Goal: Information Seeking & Learning: Learn about a topic

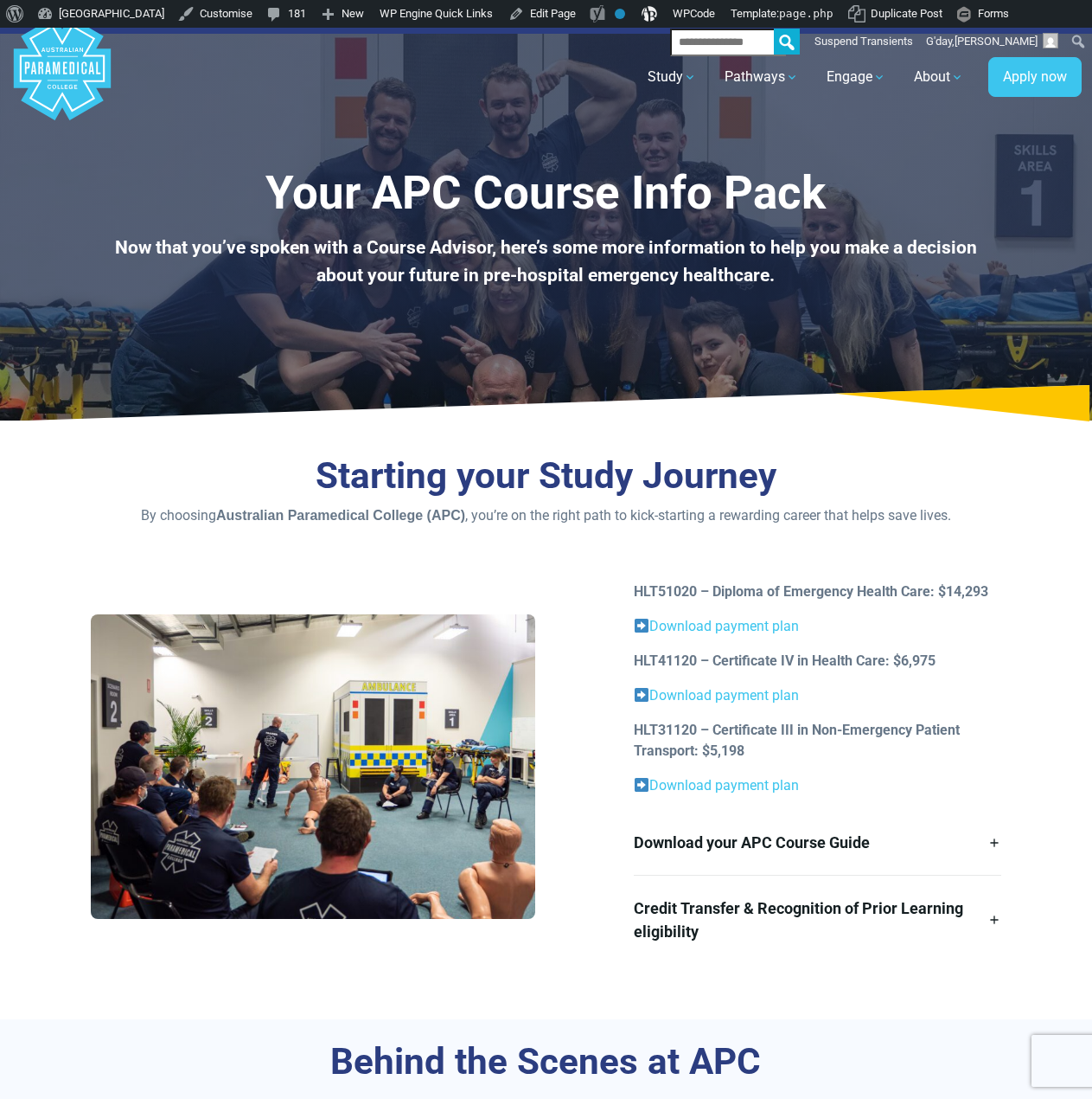
click at [781, 454] on h3 "Starting your Study Journey" at bounding box center [546, 477] width 911 height 45
click at [760, 382] on div "Your APC Course Info Pack Now that you’ve spoken with a Course Advisor, here’s …" at bounding box center [546, 224] width 1092 height 393
click at [844, 654] on strong "HLT41120 – Certificate IV in Health Care: $6,975" at bounding box center [785, 661] width 302 height 17
click at [777, 693] on link "Download payment plan" at bounding box center [723, 696] width 150 height 17
click at [728, 627] on link "Download payment plan" at bounding box center [723, 626] width 150 height 17
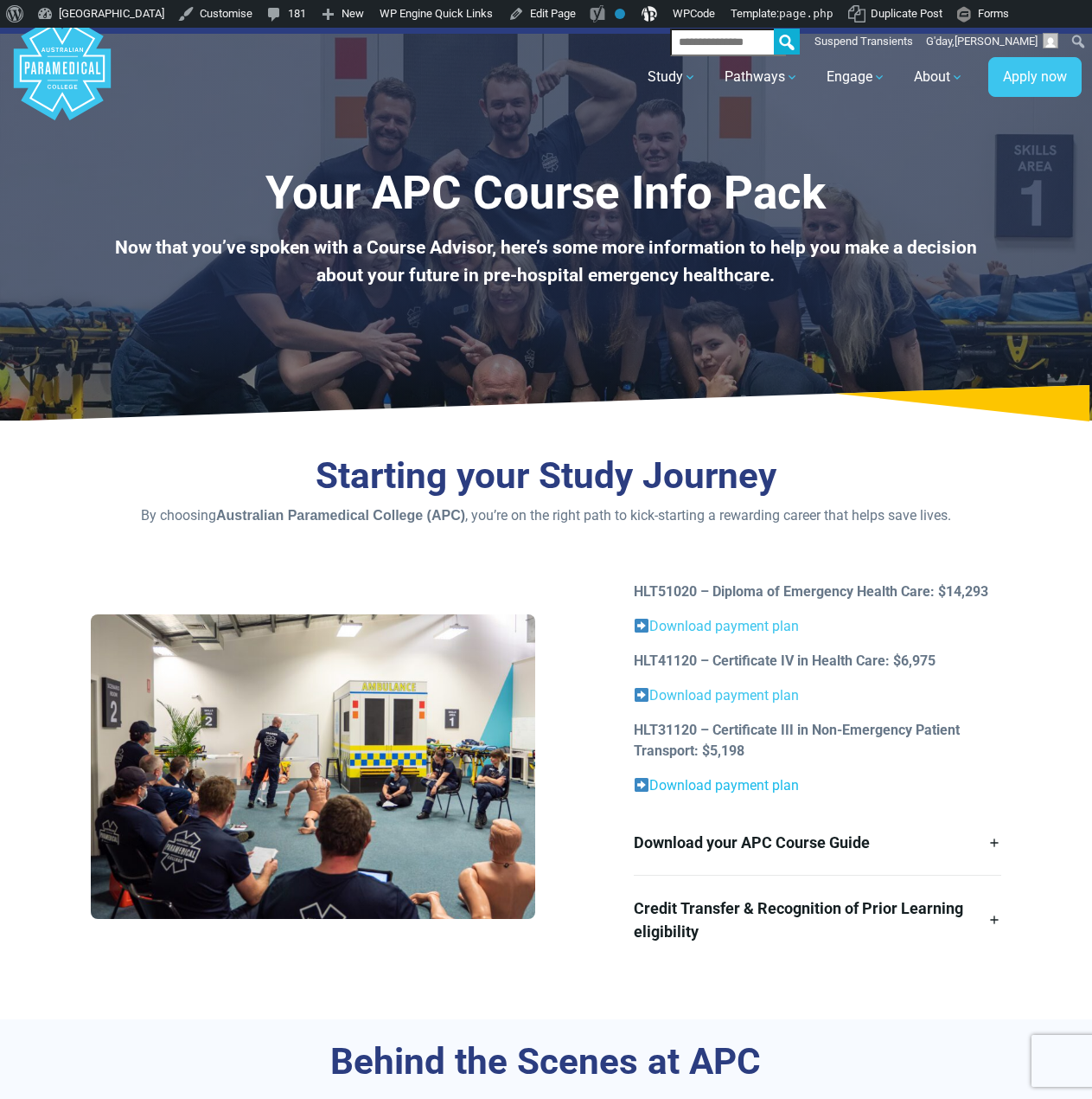
click at [760, 781] on link "Download payment plan" at bounding box center [723, 785] width 150 height 17
click at [812, 846] on link "Download your APC Course Guide" at bounding box center [818, 843] width 368 height 65
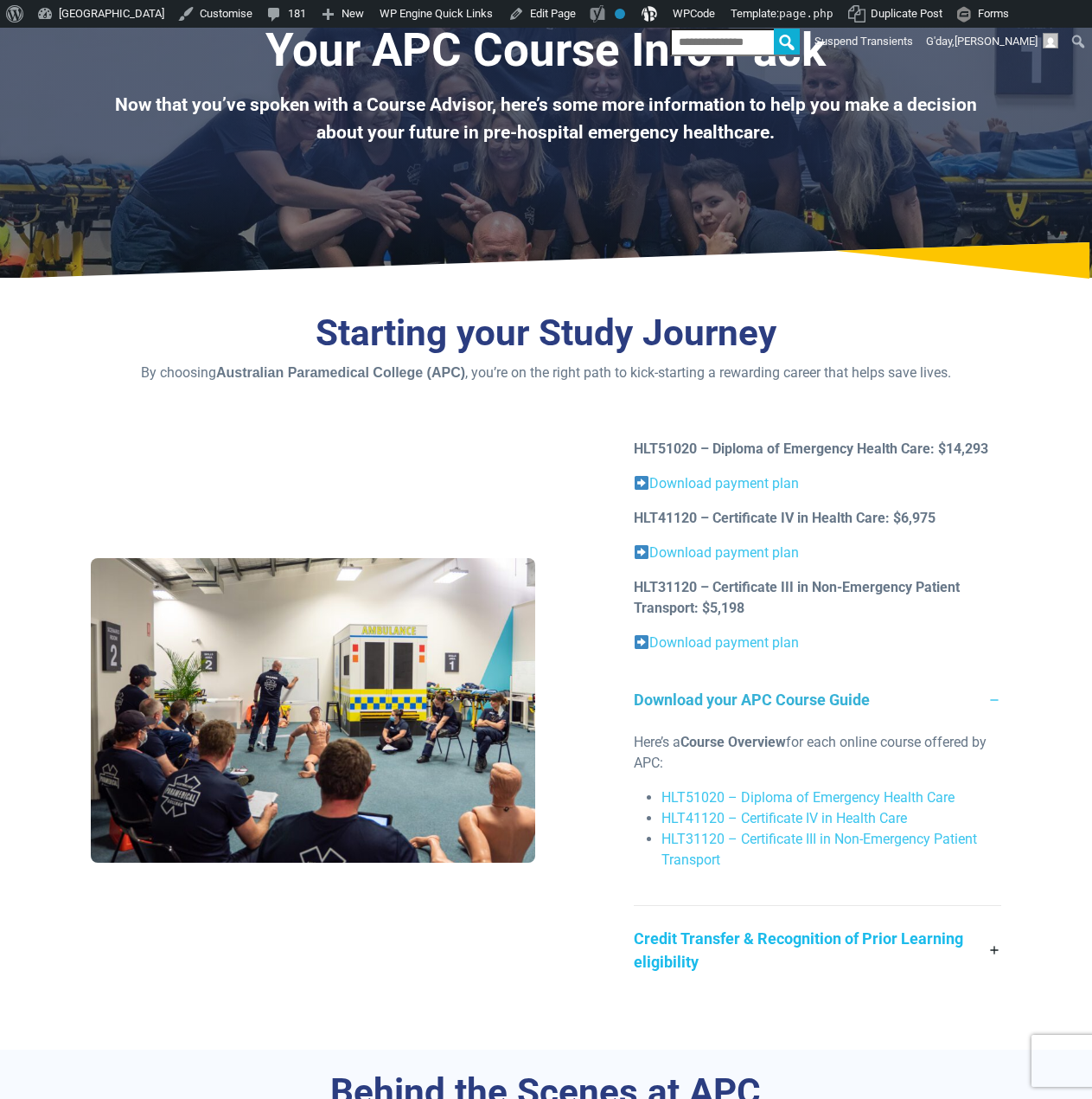
scroll to position [173, 0]
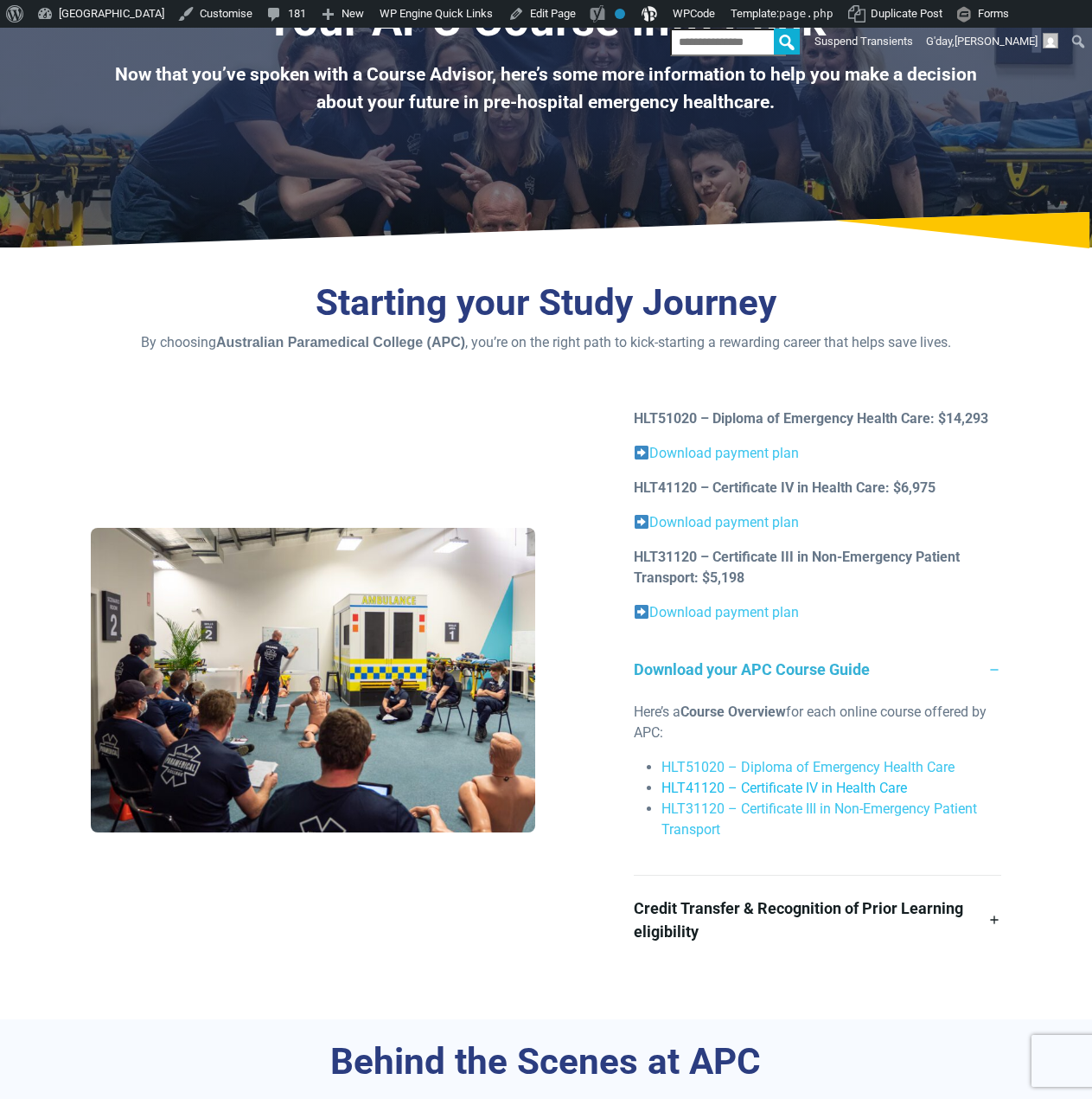
click at [870, 789] on link "HLT41120 – Certificate IV in Health Care" at bounding box center [785, 788] width 246 height 17
click at [945, 772] on link "HLT51020 – Diploma of Emergency Health Care" at bounding box center [809, 767] width 293 height 17
click at [958, 809] on link "HLT31120 – Certificate III in Non-Emergency Patient Transport" at bounding box center [820, 819] width 316 height 37
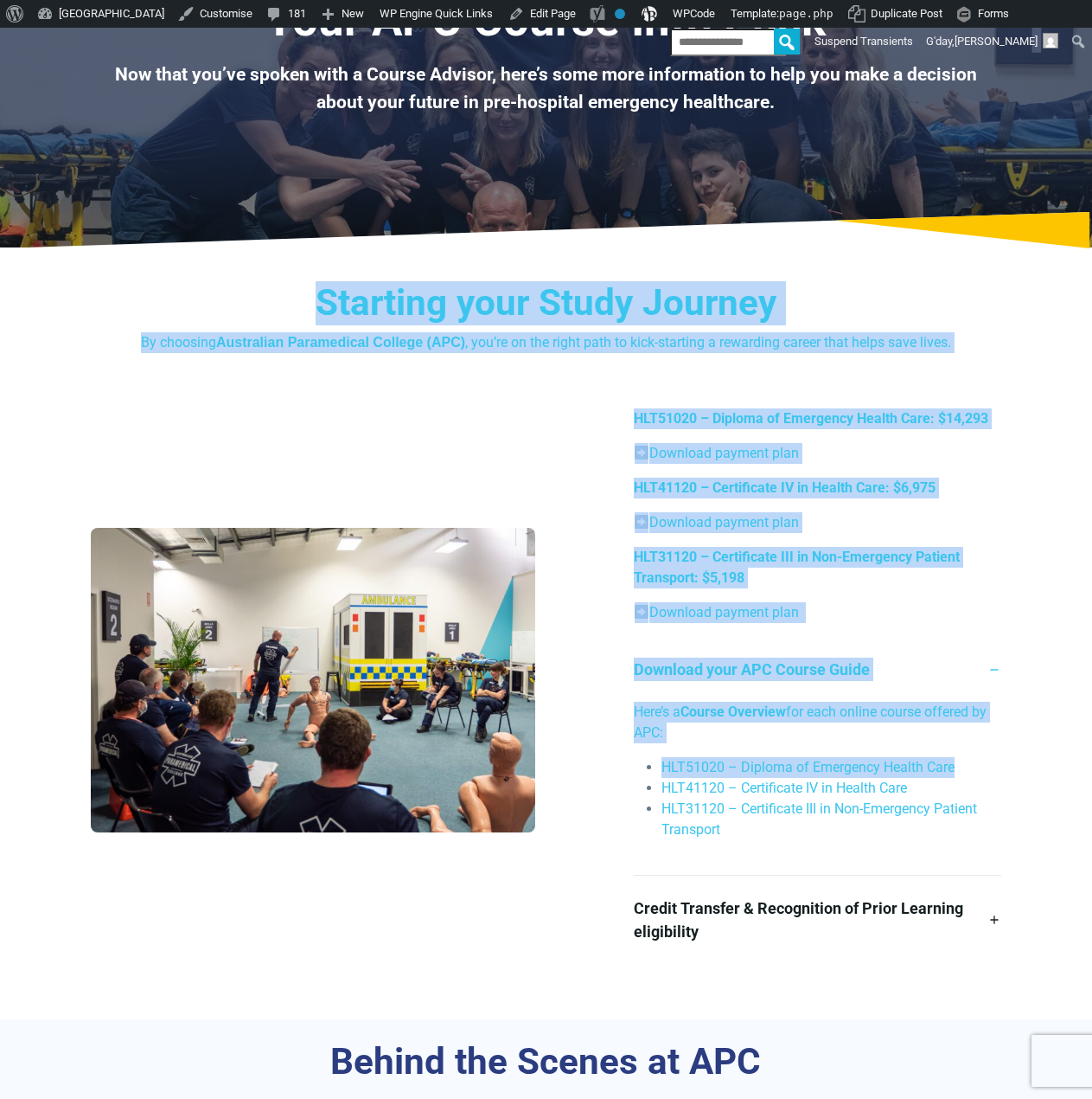
drag, startPoint x: 313, startPoint y: 294, endPoint x: 982, endPoint y: 726, distance: 796.4
click at [1011, 743] on div "Starting your Study Journey By choosing Australian Paramedical College (APC) , …" at bounding box center [546, 639] width 1092 height 759
click at [972, 713] on p "Here’s a Course Overview for each online course offered by APC:" at bounding box center [818, 722] width 368 height 42
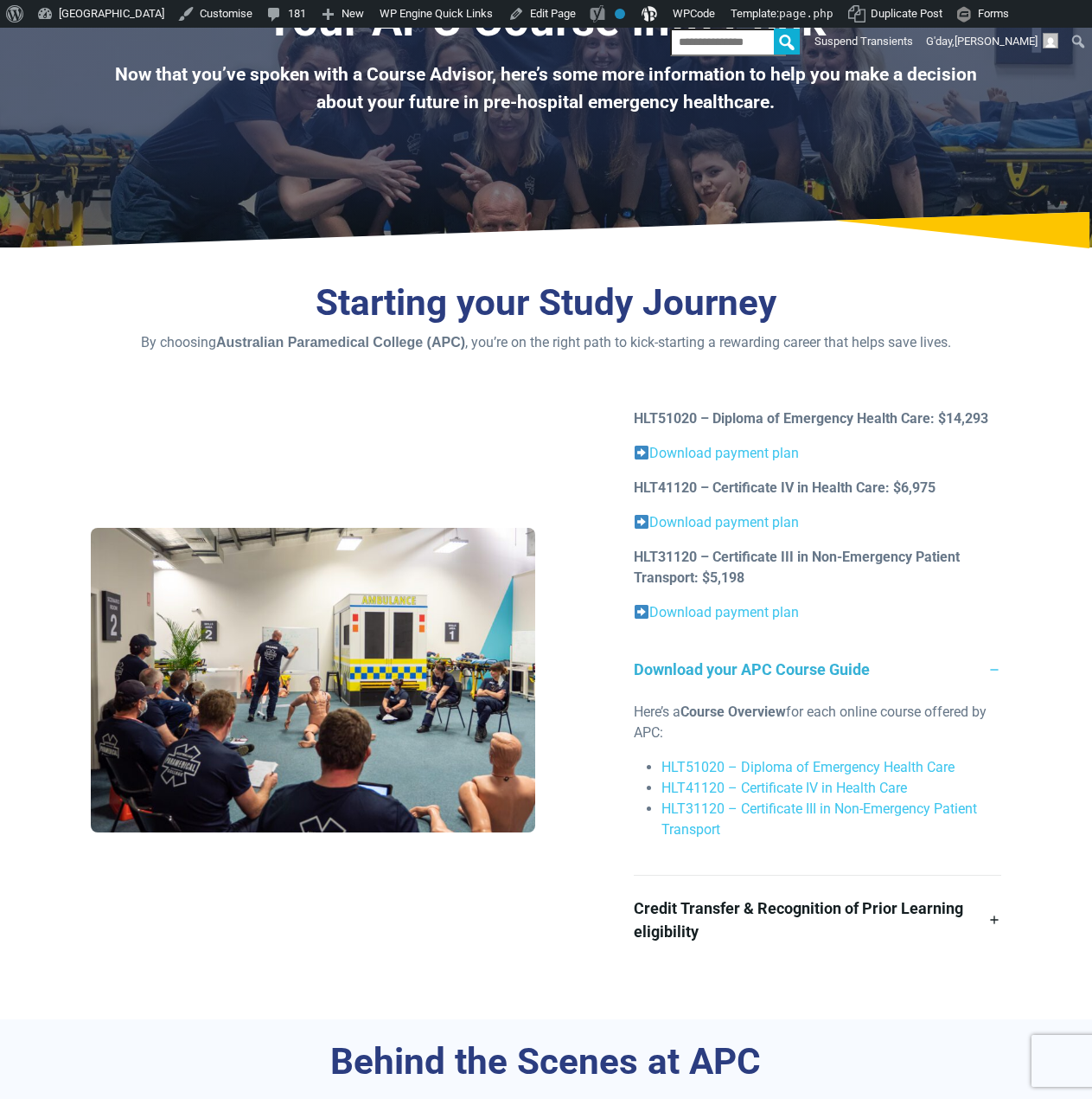
drag, startPoint x: 682, startPoint y: 734, endPoint x: 385, endPoint y: 292, distance: 532.5
click at [385, 292] on div "Starting your Study Journey By choosing Australian Paramedical College (APC) , …" at bounding box center [546, 639] width 1092 height 759
click at [449, 324] on h3 "Starting your Study Journey" at bounding box center [546, 304] width 911 height 45
click at [489, 309] on h3 "Starting your Study Journey" at bounding box center [546, 304] width 911 height 45
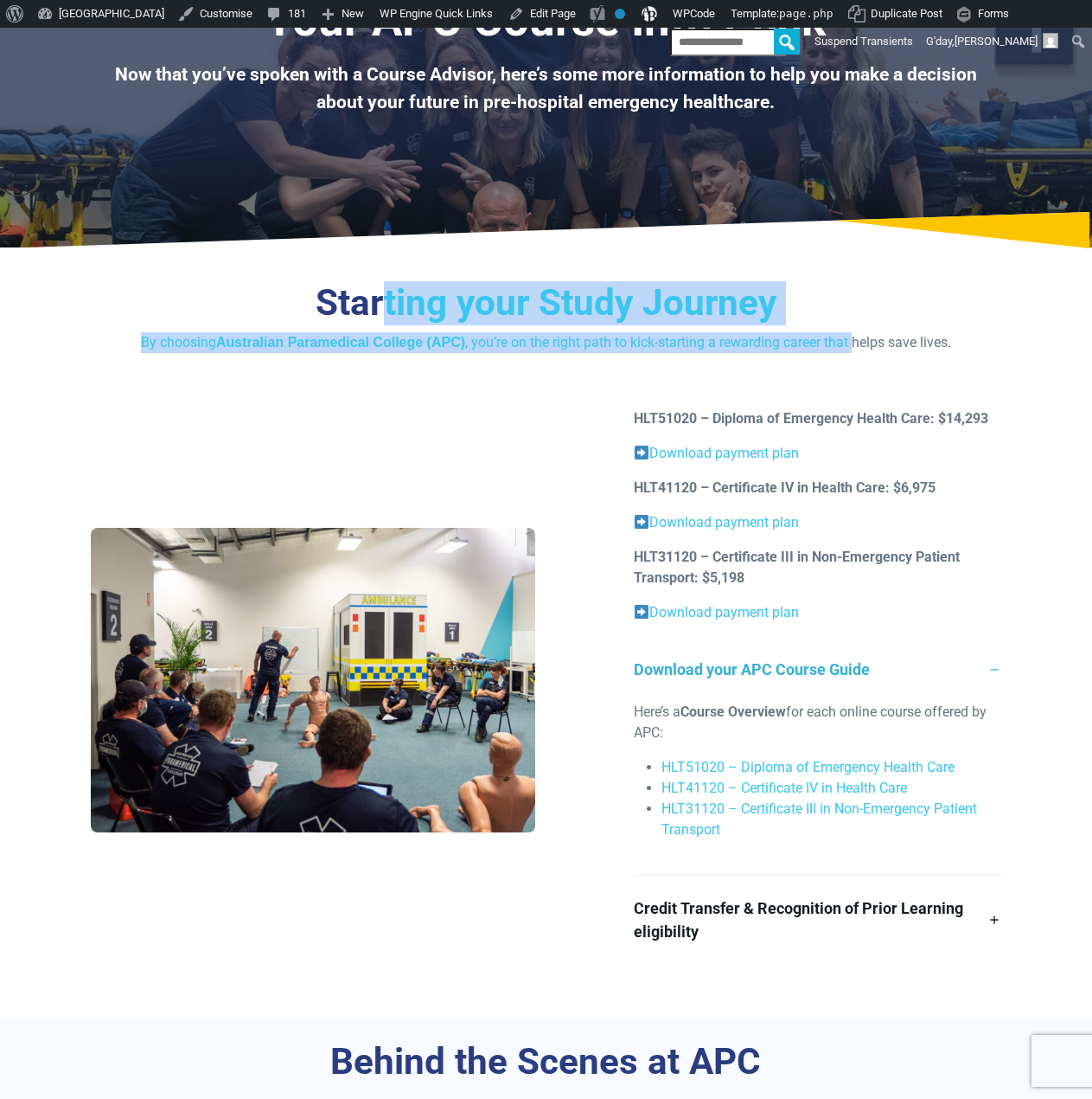
drag, startPoint x: 382, startPoint y: 266, endPoint x: 838, endPoint y: 337, distance: 461.5
click at [838, 337] on div "Starting your Study Journey By choosing Australian Paramedical College (APC) , …" at bounding box center [546, 639] width 1092 height 759
click at [838, 337] on p "By choosing Australian Paramedical College (APC) , you’re on the right path to …" at bounding box center [546, 343] width 911 height 20
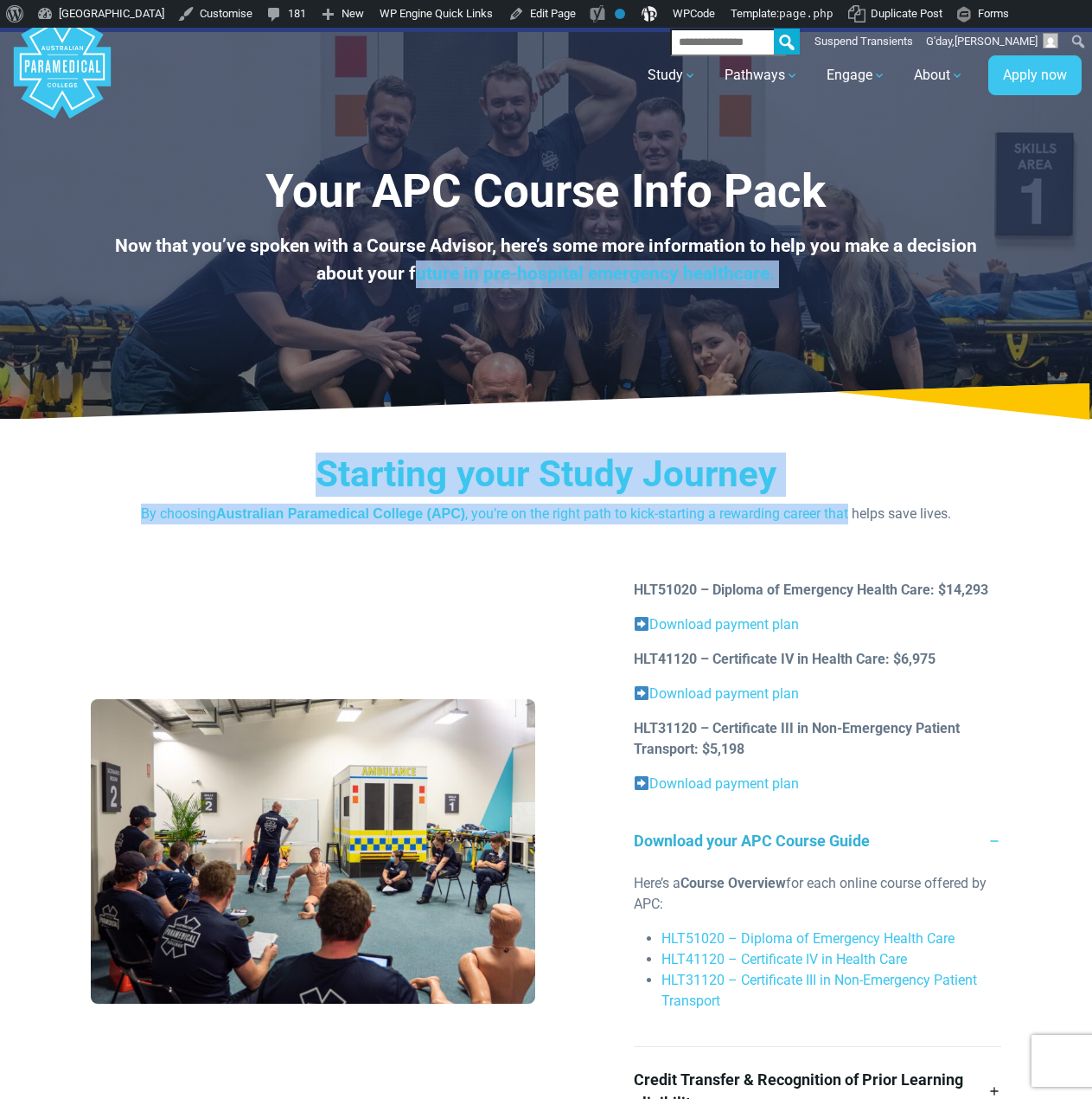
scroll to position [0, 0]
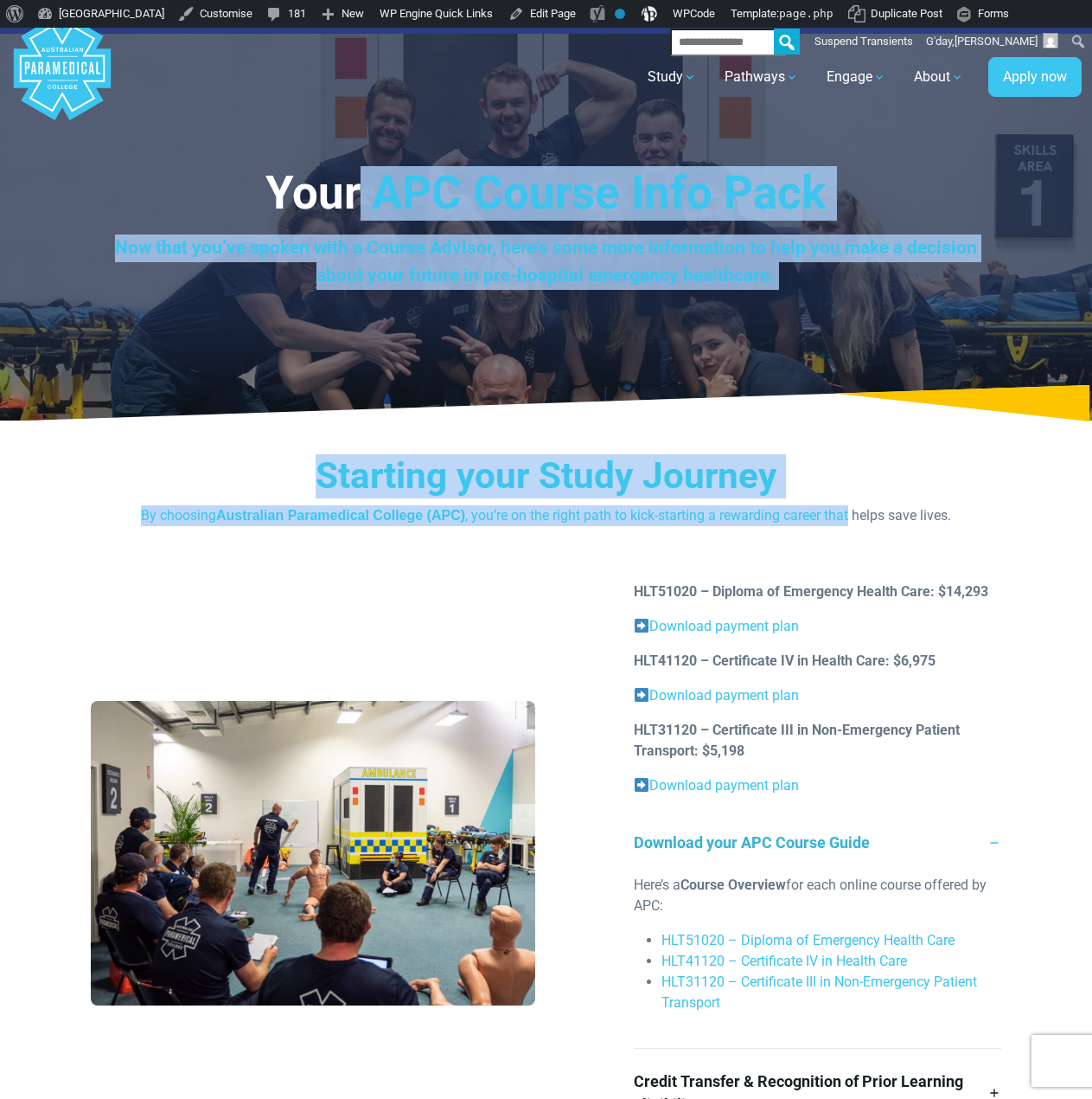
drag, startPoint x: 754, startPoint y: 327, endPoint x: 372, endPoint y: 196, distance: 403.8
click at [372, 201] on h1 "Your APC Course Info Pack" at bounding box center [546, 193] width 911 height 55
drag, startPoint x: 350, startPoint y: 183, endPoint x: 748, endPoint y: 512, distance: 516.4
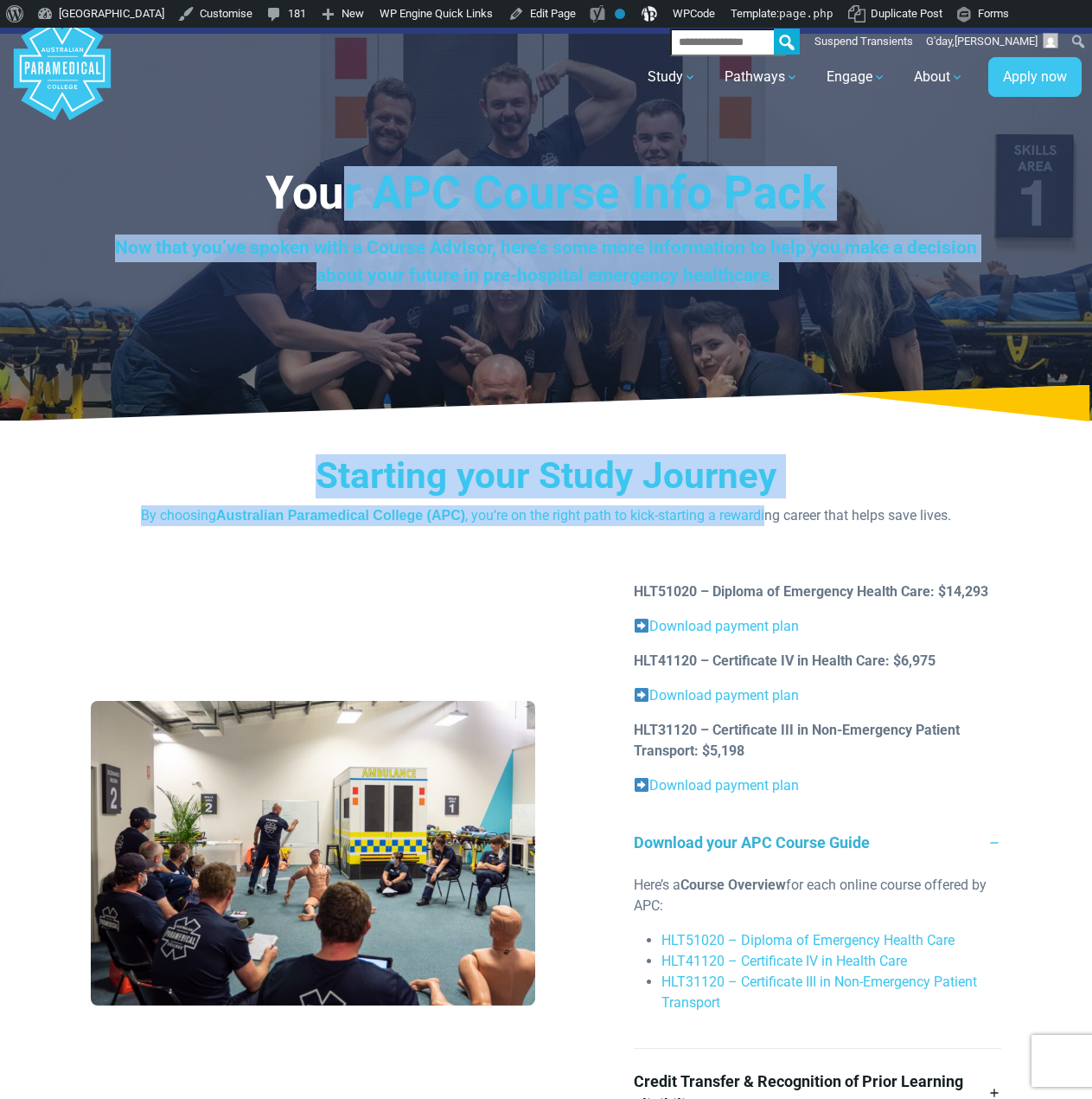
click at [746, 509] on p "By choosing Australian Paramedical College (APC) , you’re on the right path to …" at bounding box center [546, 516] width 911 height 20
click at [717, 478] on h3 "Starting your Study Journey" at bounding box center [546, 477] width 911 height 45
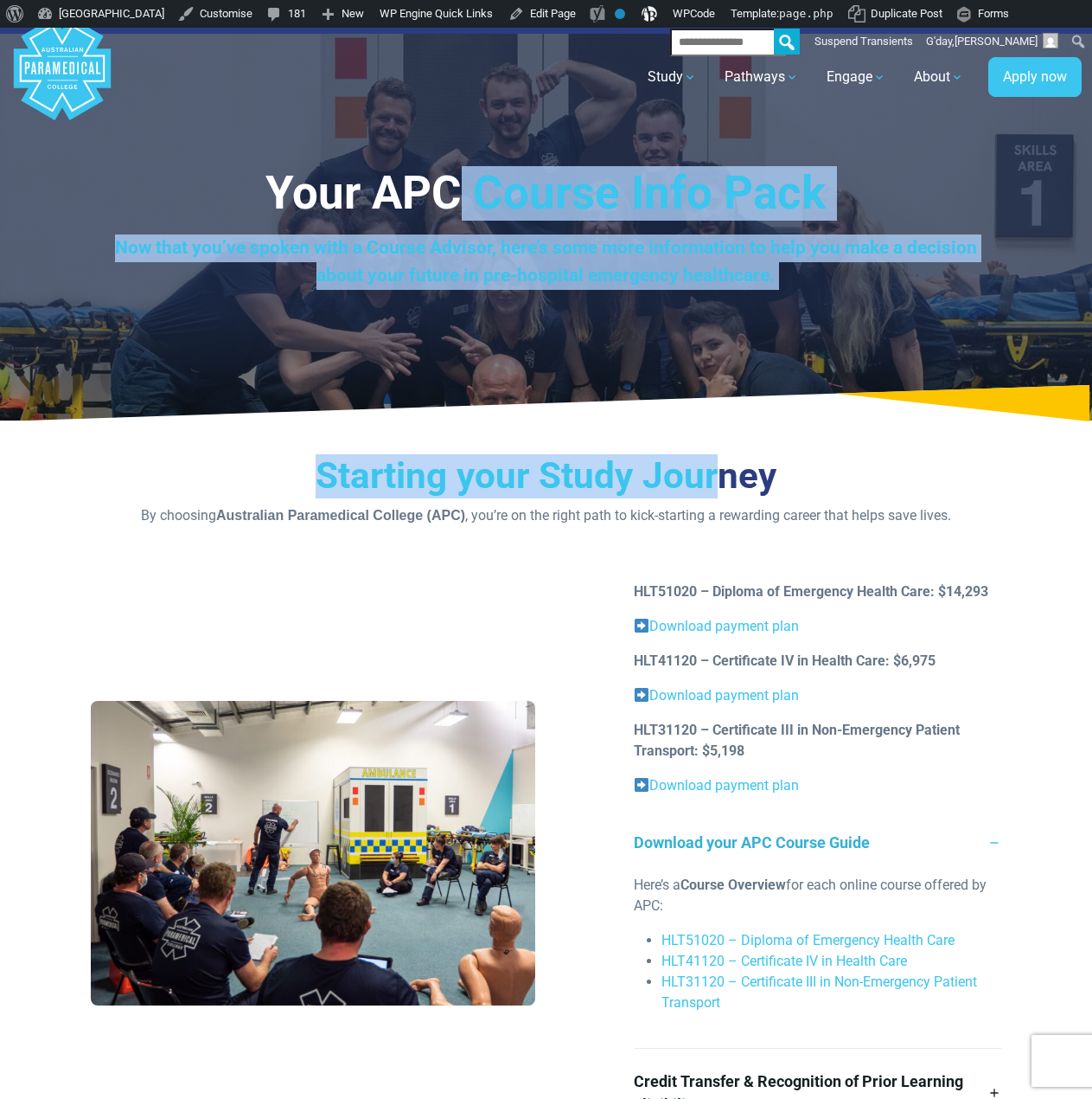
drag, startPoint x: 720, startPoint y: 496, endPoint x: 473, endPoint y: 208, distance: 379.4
click at [473, 209] on h1 "Your APC Course Info Pack" at bounding box center [546, 193] width 911 height 55
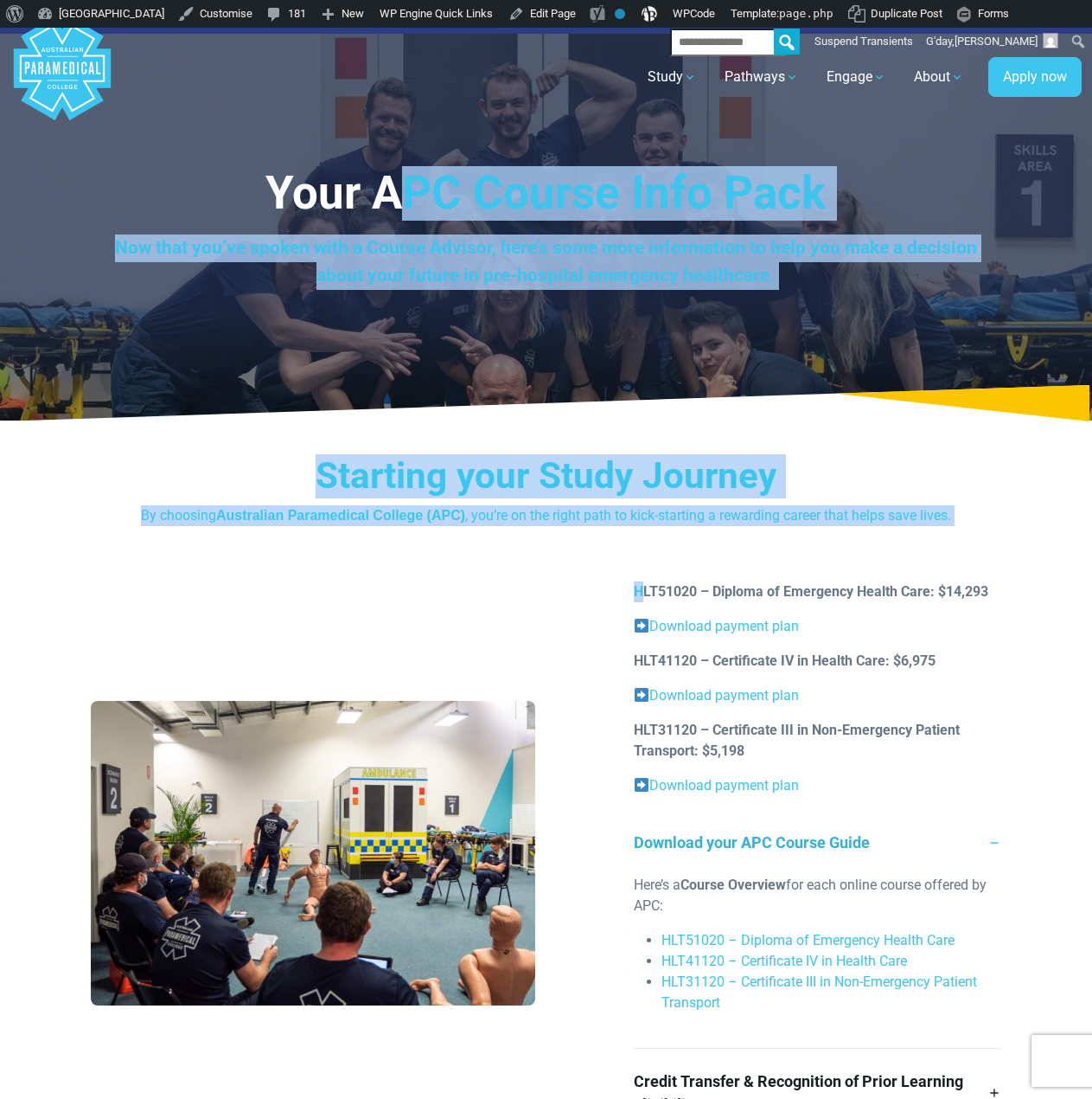
drag, startPoint x: 442, startPoint y: 229, endPoint x: 608, endPoint y: 478, distance: 299.3
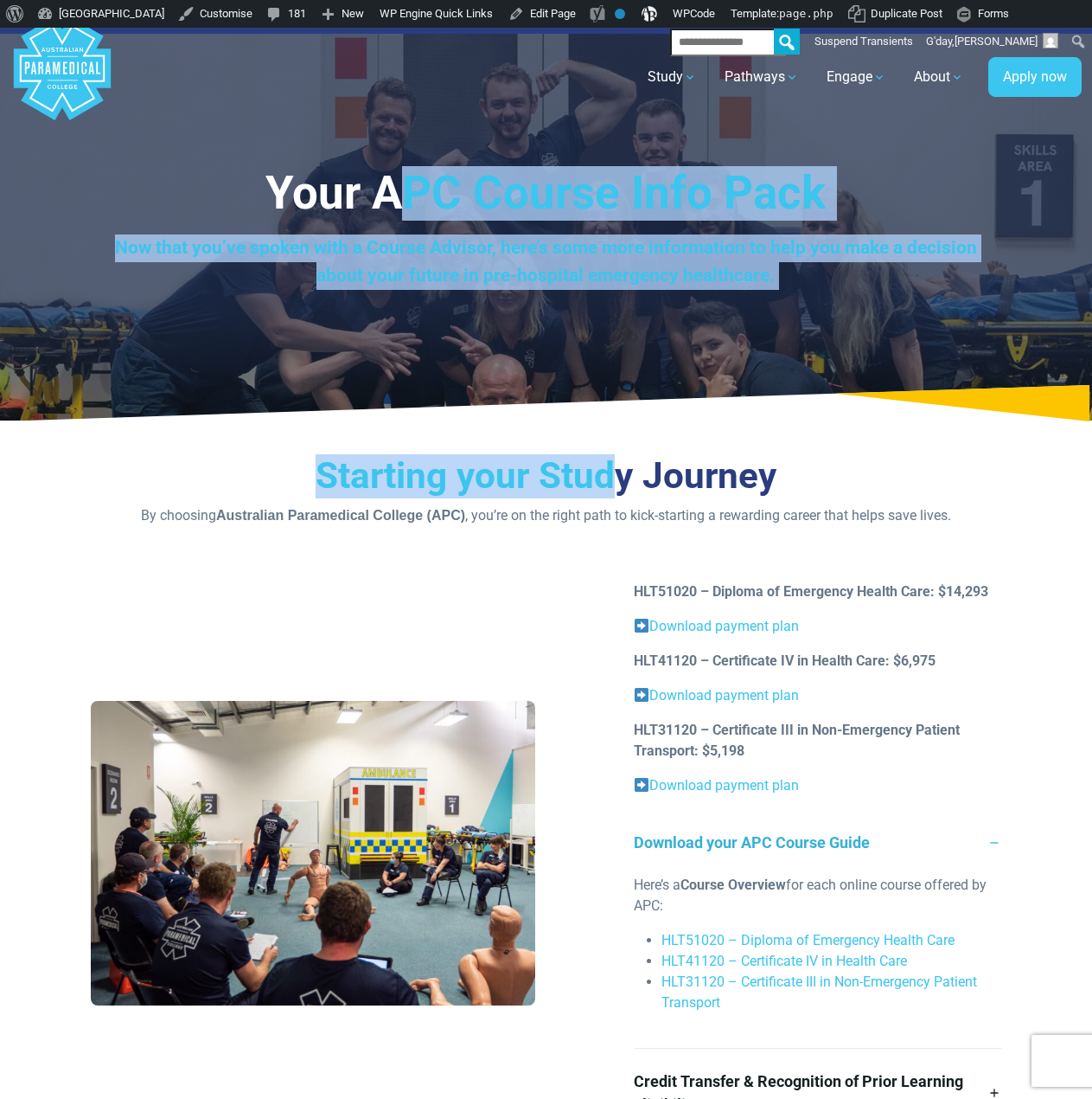
click at [608, 478] on h3 "Starting your Study Journey" at bounding box center [546, 477] width 911 height 45
drag, startPoint x: 566, startPoint y: 473, endPoint x: 365, endPoint y: 202, distance: 337.4
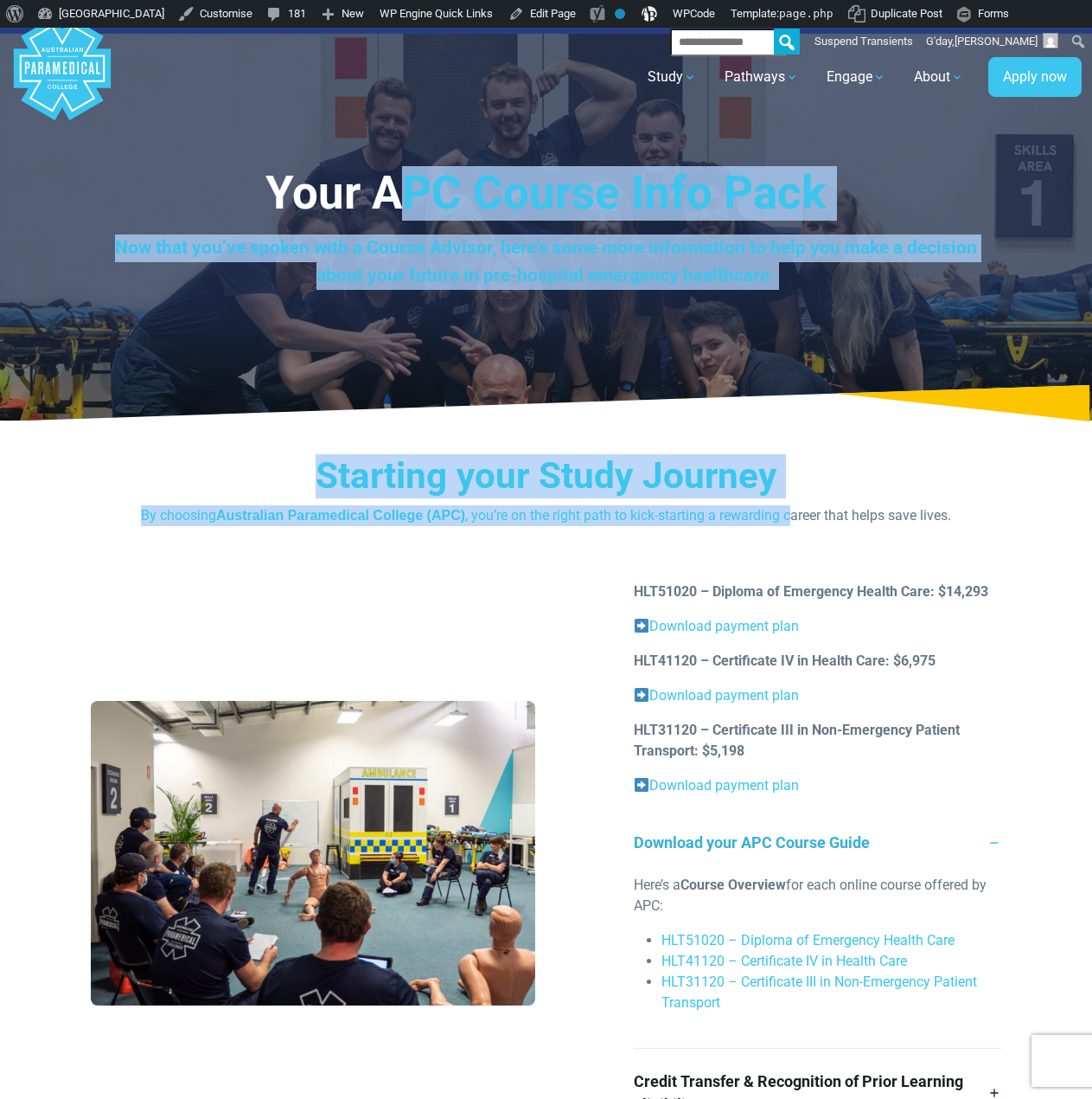
drag, startPoint x: 404, startPoint y: 183, endPoint x: 771, endPoint y: 517, distance: 496.2
click at [767, 519] on p "By choosing Australian Paramedical College (APC) , you’re on the right path to …" at bounding box center [546, 516] width 911 height 20
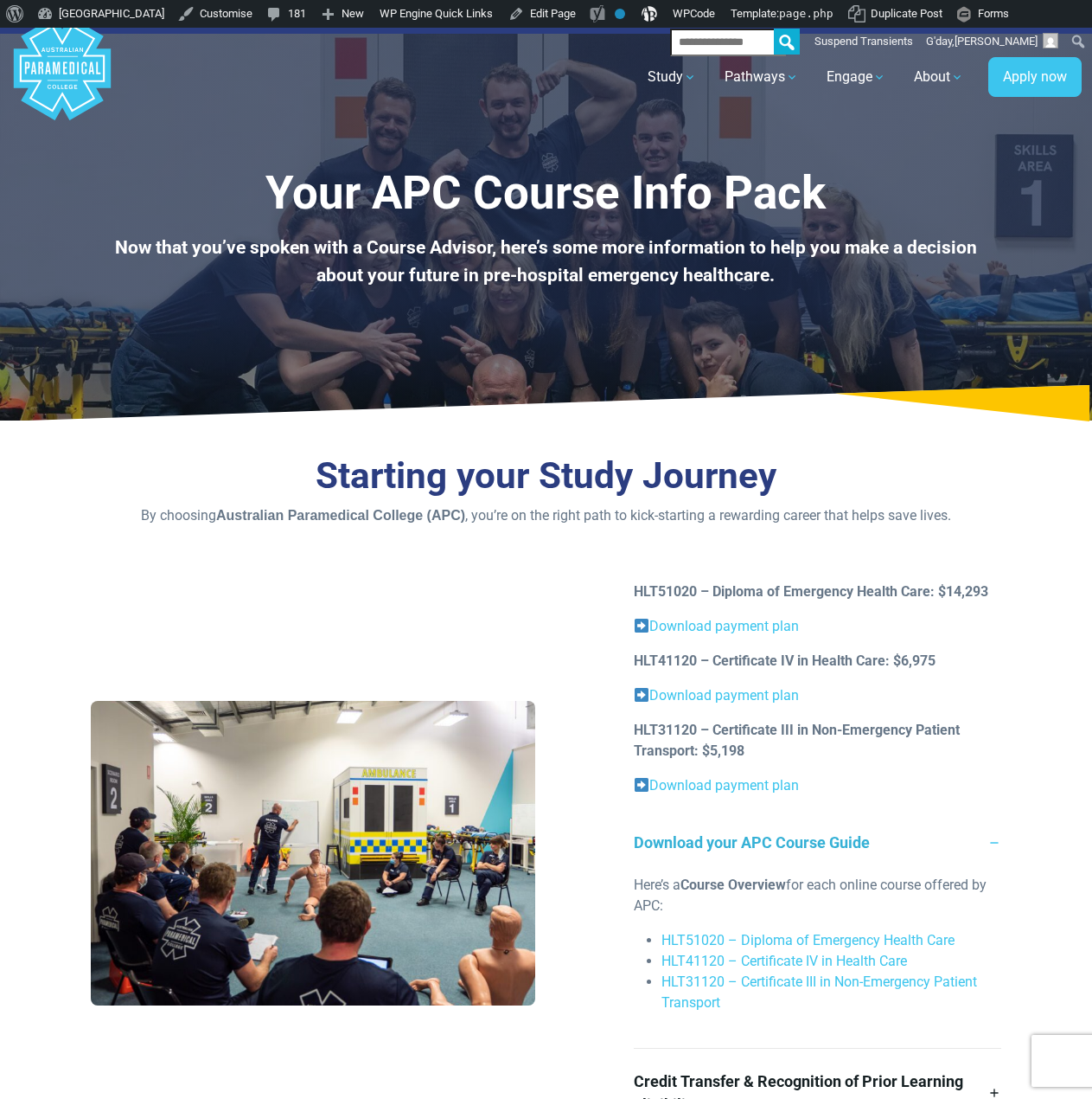
click at [890, 845] on link "Download your APC Course Guide" at bounding box center [818, 843] width 368 height 65
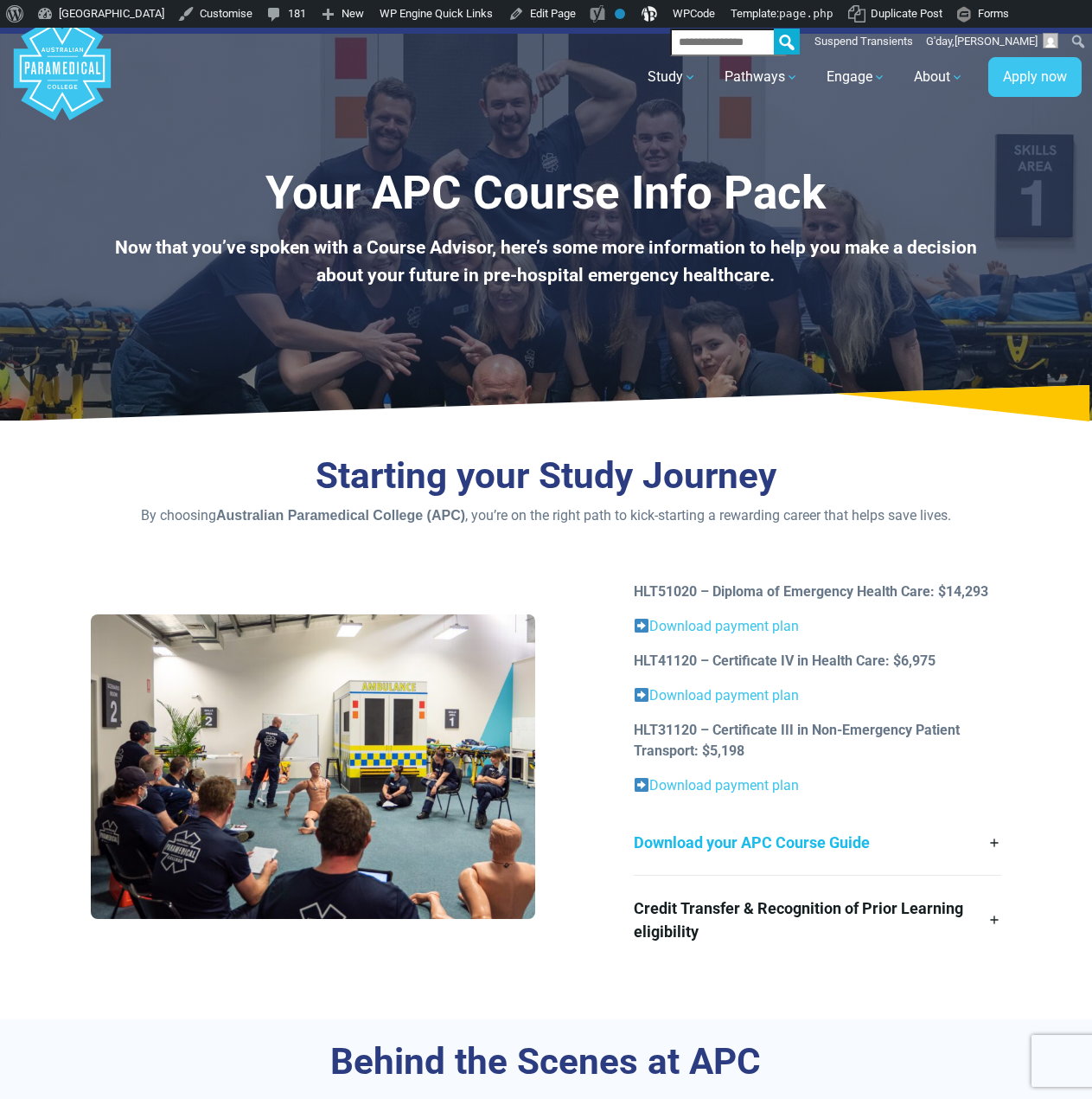
click at [830, 846] on link "Download your APC Course Guide" at bounding box center [818, 843] width 368 height 65
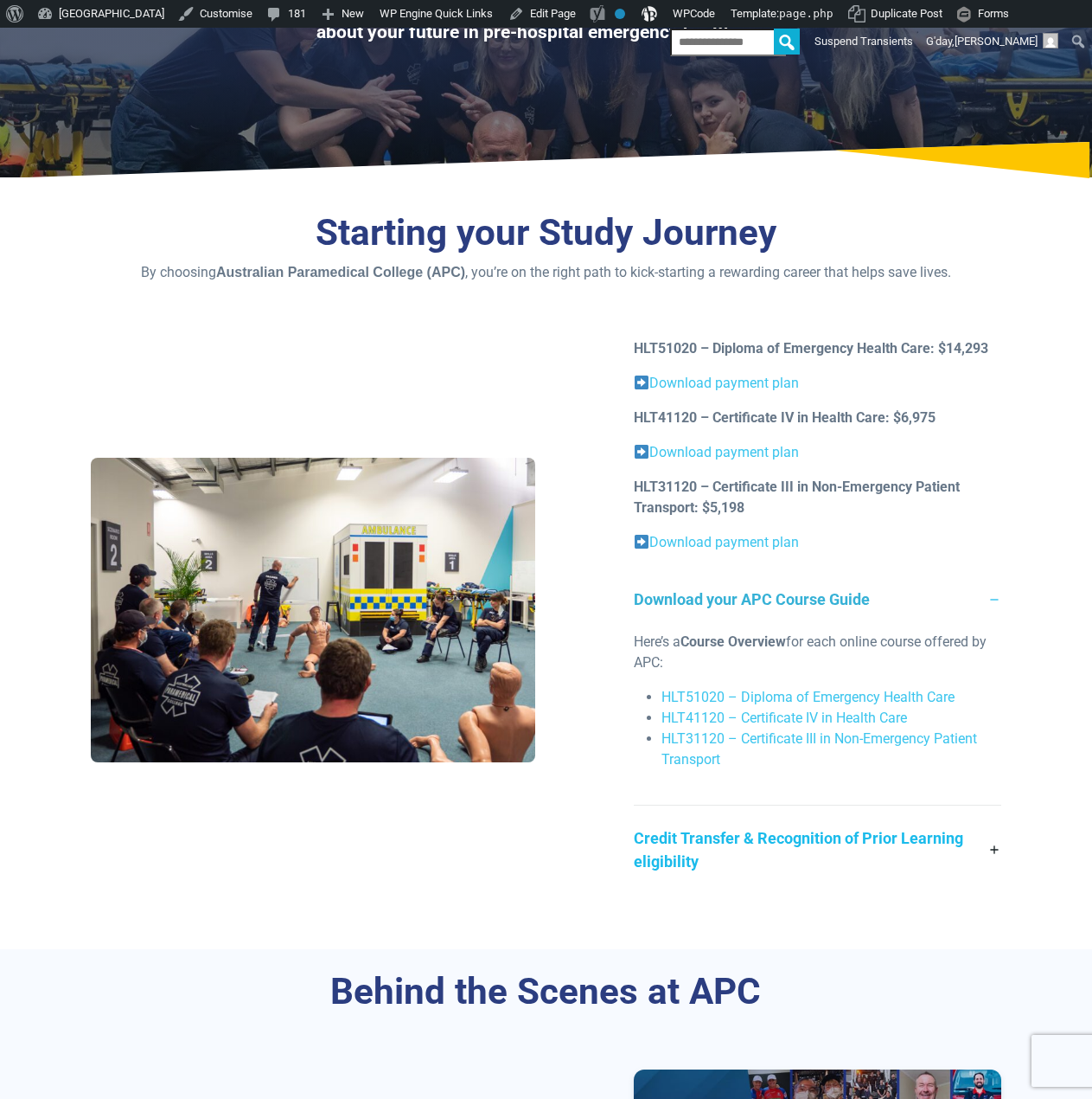
scroll to position [259, 0]
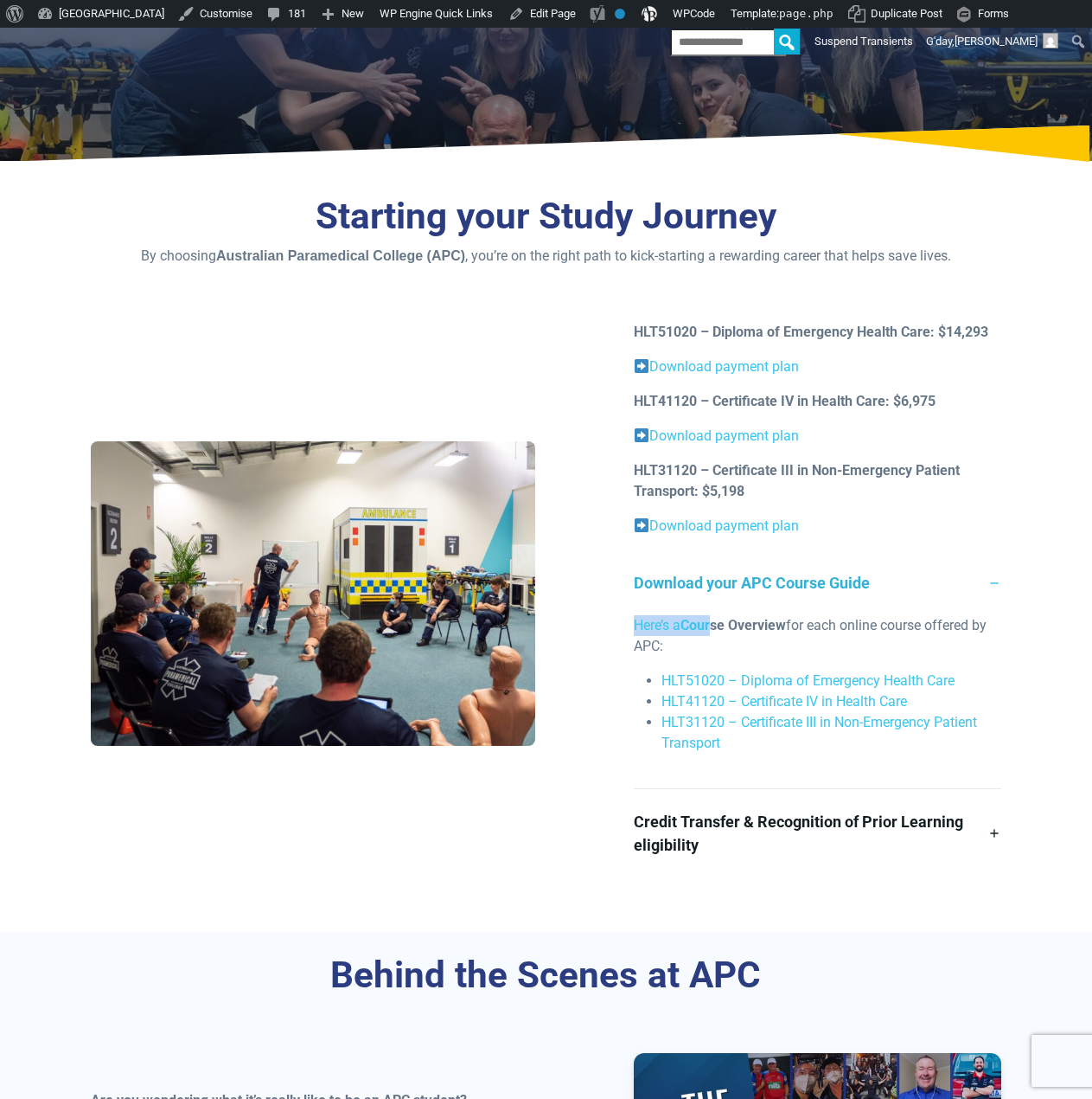
drag, startPoint x: 627, startPoint y: 627, endPoint x: 717, endPoint y: 635, distance: 90.4
click at [717, 635] on div "HLT51020 – Diploma of Emergency Health Care: $14,293 Download payment plan HLT4…" at bounding box center [818, 599] width 388 height 556
click at [716, 640] on p "Here’s a Course Overview for each online course offered by APC:" at bounding box center [818, 635] width 368 height 42
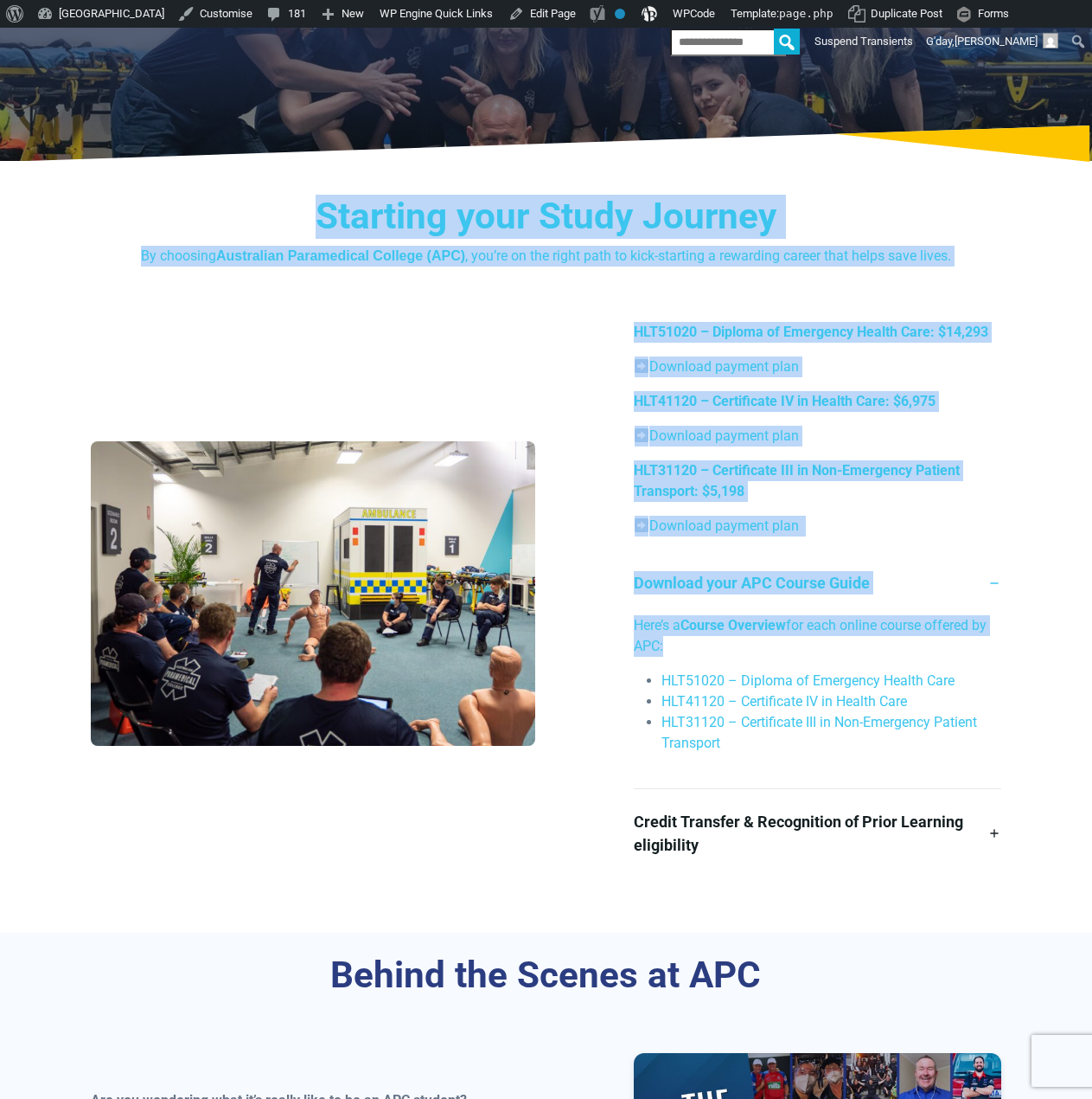
drag, startPoint x: 714, startPoint y: 641, endPoint x: 315, endPoint y: 188, distance: 603.7
click at [315, 188] on div "Starting your Study Journey By choosing Australian Paramedical College (APC) , …" at bounding box center [546, 553] width 1092 height 759
drag, startPoint x: 309, startPoint y: 183, endPoint x: 724, endPoint y: 637, distance: 615.1
click at [753, 637] on div "Starting your Study Journey By choosing Australian Paramedical College (APC) , …" at bounding box center [546, 553] width 1092 height 759
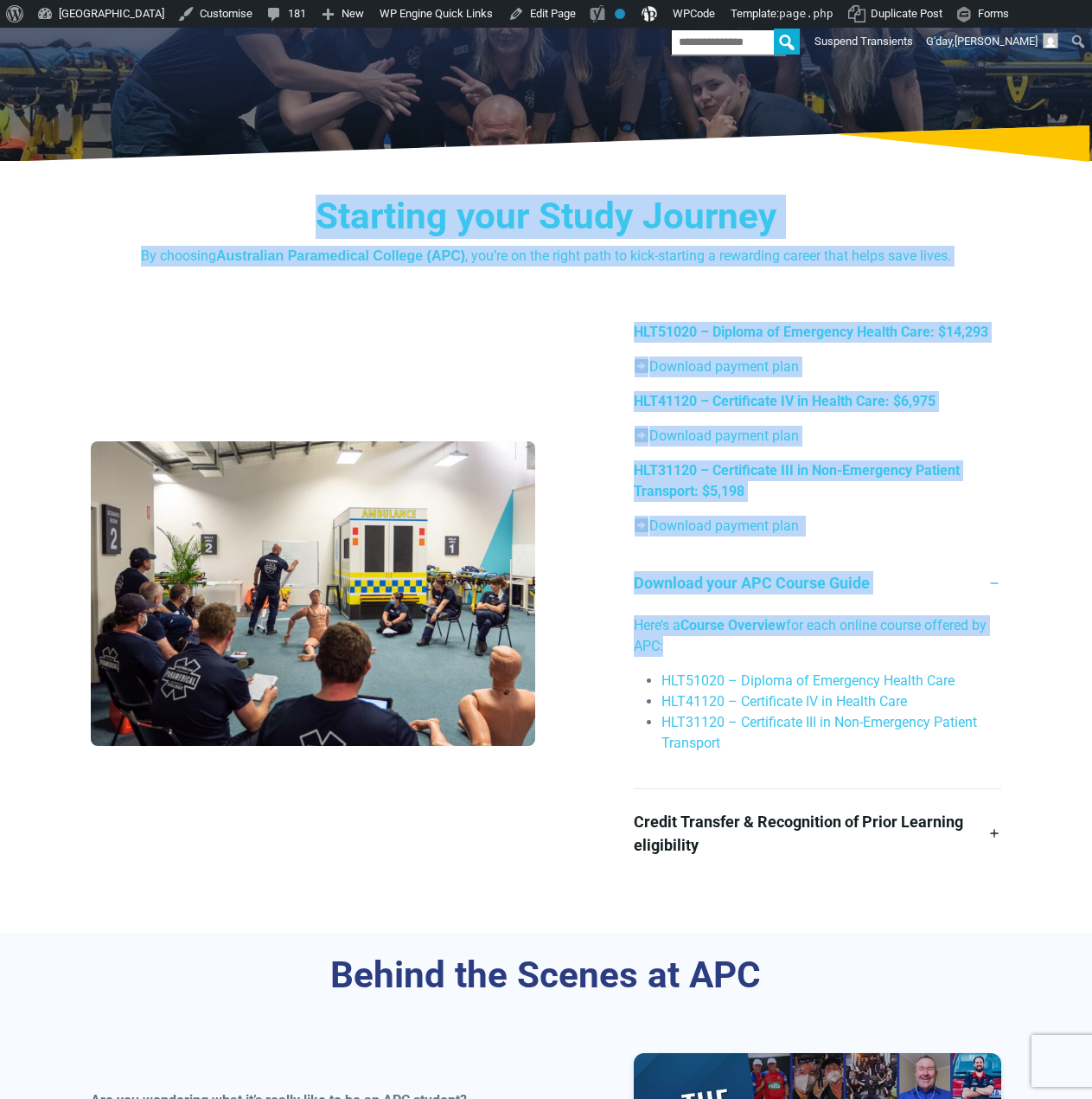
click at [722, 637] on p "Here’s a Course Overview for each online course offered by APC:" at bounding box center [818, 635] width 368 height 42
drag, startPoint x: 721, startPoint y: 643, endPoint x: 313, endPoint y: 146, distance: 643.0
click at [340, 201] on h3 "Starting your Study Journey" at bounding box center [546, 217] width 911 height 45
drag, startPoint x: 703, startPoint y: 644, endPoint x: 312, endPoint y: 196, distance: 594.6
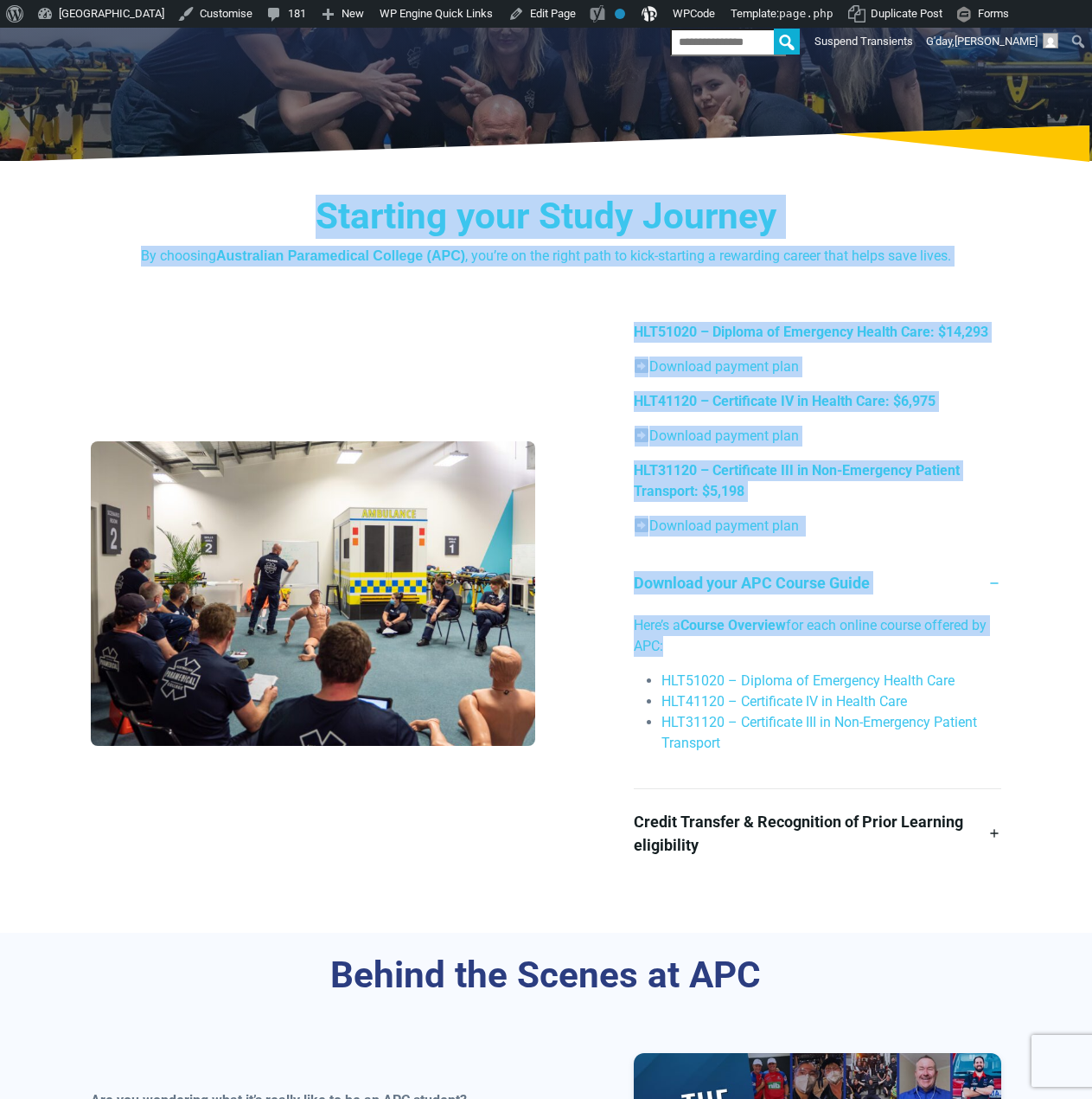
click at [312, 196] on div "Starting your Study Journey By choosing Australian Paramedical College (APC) , …" at bounding box center [546, 553] width 1092 height 759
click at [312, 203] on h3 "Starting your Study Journey" at bounding box center [546, 217] width 911 height 45
drag, startPoint x: 296, startPoint y: 187, endPoint x: 768, endPoint y: 640, distance: 654.2
click at [768, 640] on div "Starting your Study Journey By choosing Australian Paramedical College (APC) , …" at bounding box center [546, 553] width 1092 height 759
click at [768, 640] on p "Here’s a Course Overview for each online course offered by APC:" at bounding box center [818, 635] width 368 height 42
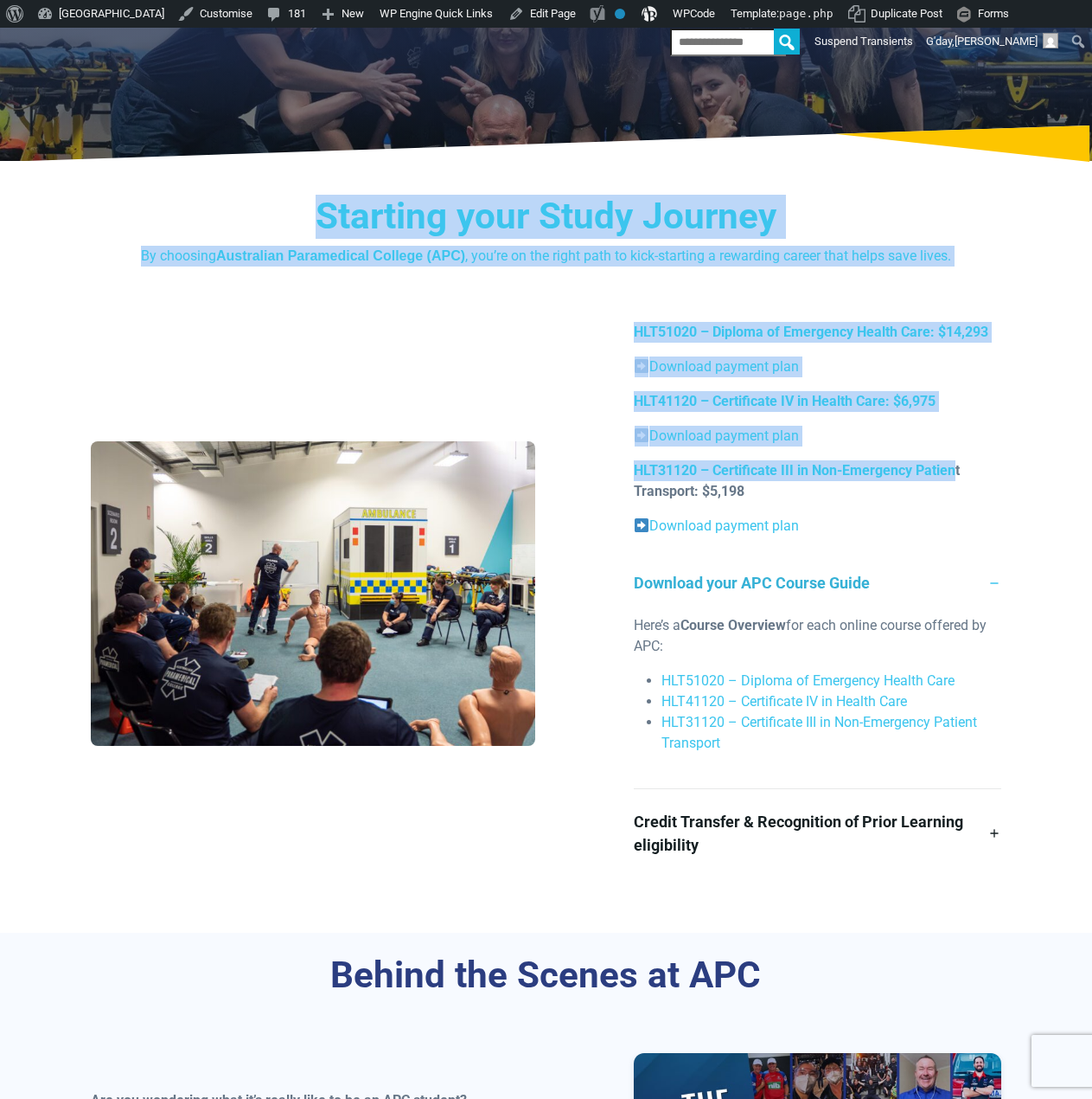
drag, startPoint x: 331, startPoint y: 216, endPoint x: 956, endPoint y: 474, distance: 676.2
click at [956, 474] on div "Starting your Study Journey By choosing Australian Paramedical College (APC) , …" at bounding box center [546, 553] width 1092 height 759
click at [957, 474] on strong "HLT31120 – Certificate III in Non-Emergency Patient Transport: $5,198" at bounding box center [797, 480] width 326 height 37
drag, startPoint x: 766, startPoint y: 489, endPoint x: 332, endPoint y: 205, distance: 518.7
click at [332, 205] on div "Starting your Study Journey By choosing Australian Paramedical College (APC) , …" at bounding box center [546, 553] width 1092 height 759
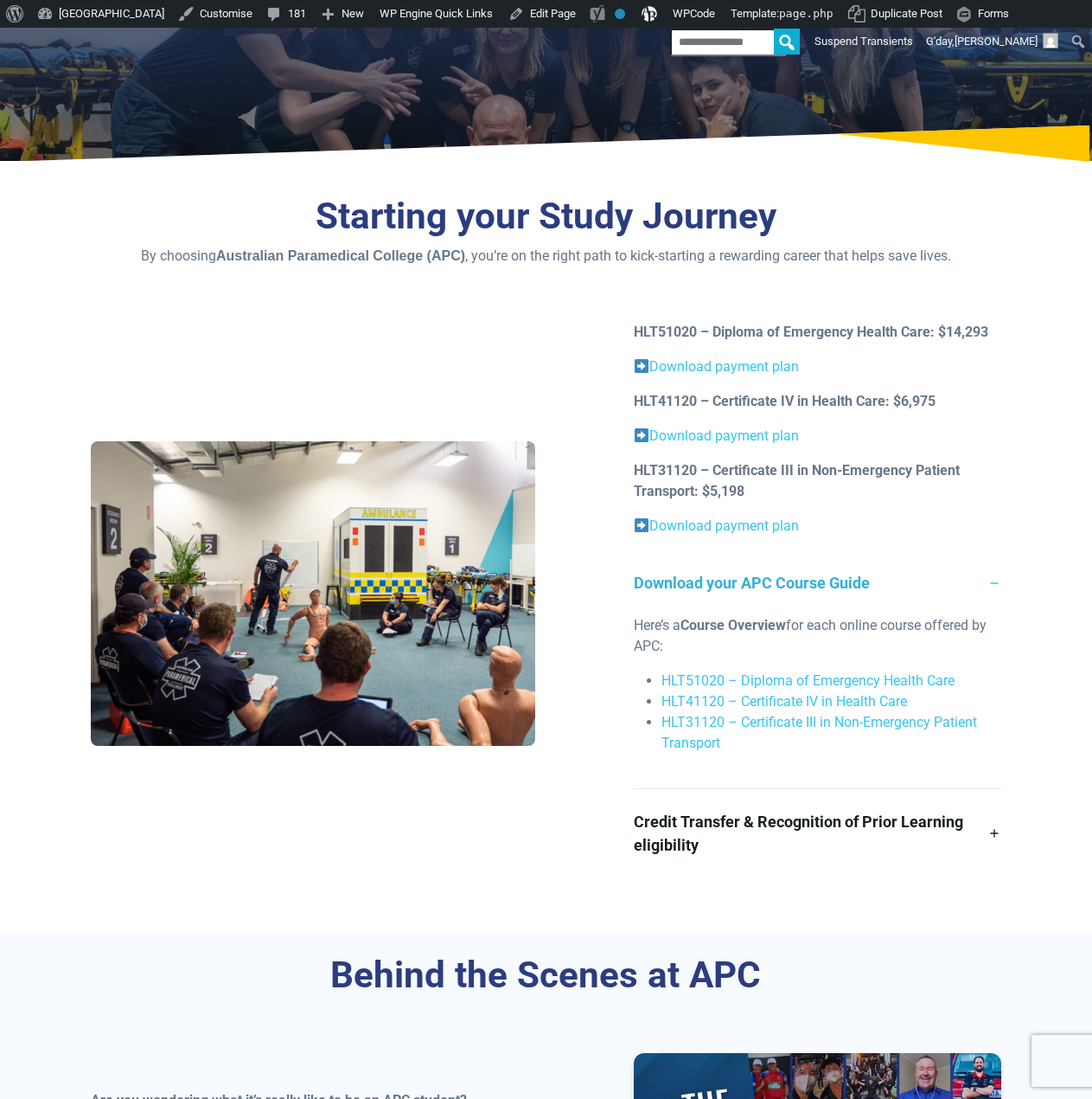
click at [316, 201] on h3 "Starting your Study Journey" at bounding box center [546, 217] width 911 height 45
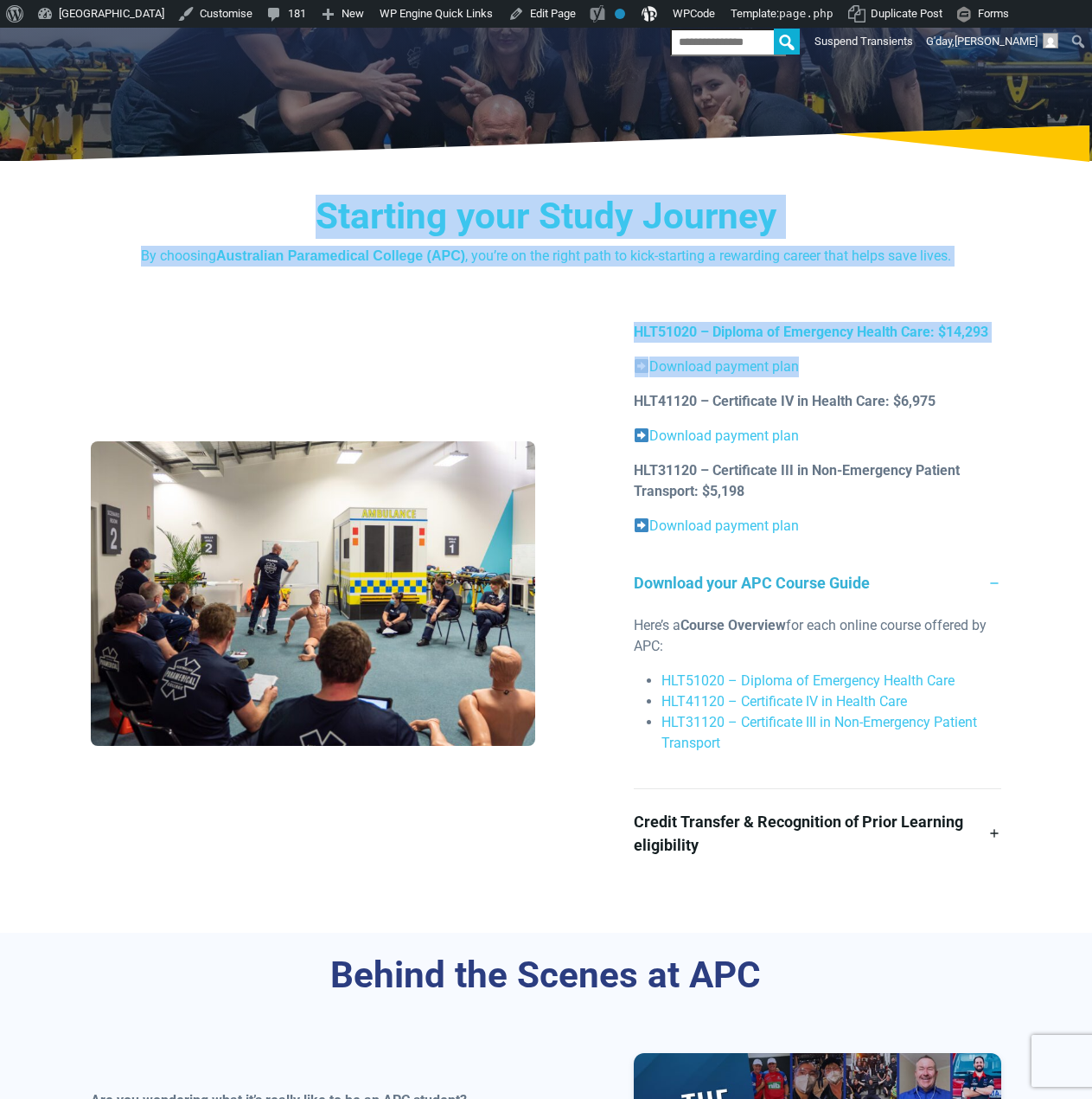
drag, startPoint x: 585, startPoint y: 246, endPoint x: 998, endPoint y: 340, distance: 423.6
click at [1000, 342] on div "Starting your Study Journey By choosing Australian Paramedical College (APC) , …" at bounding box center [546, 553] width 1092 height 759
click at [997, 338] on p "HLT51020 – Diploma of Emergency Health Care: $14,293" at bounding box center [818, 332] width 368 height 20
drag, startPoint x: 999, startPoint y: 338, endPoint x: 313, endPoint y: 216, distance: 696.8
click at [313, 216] on div "Starting your Study Journey By choosing Australian Paramedical College (APC) , …" at bounding box center [546, 553] width 1092 height 759
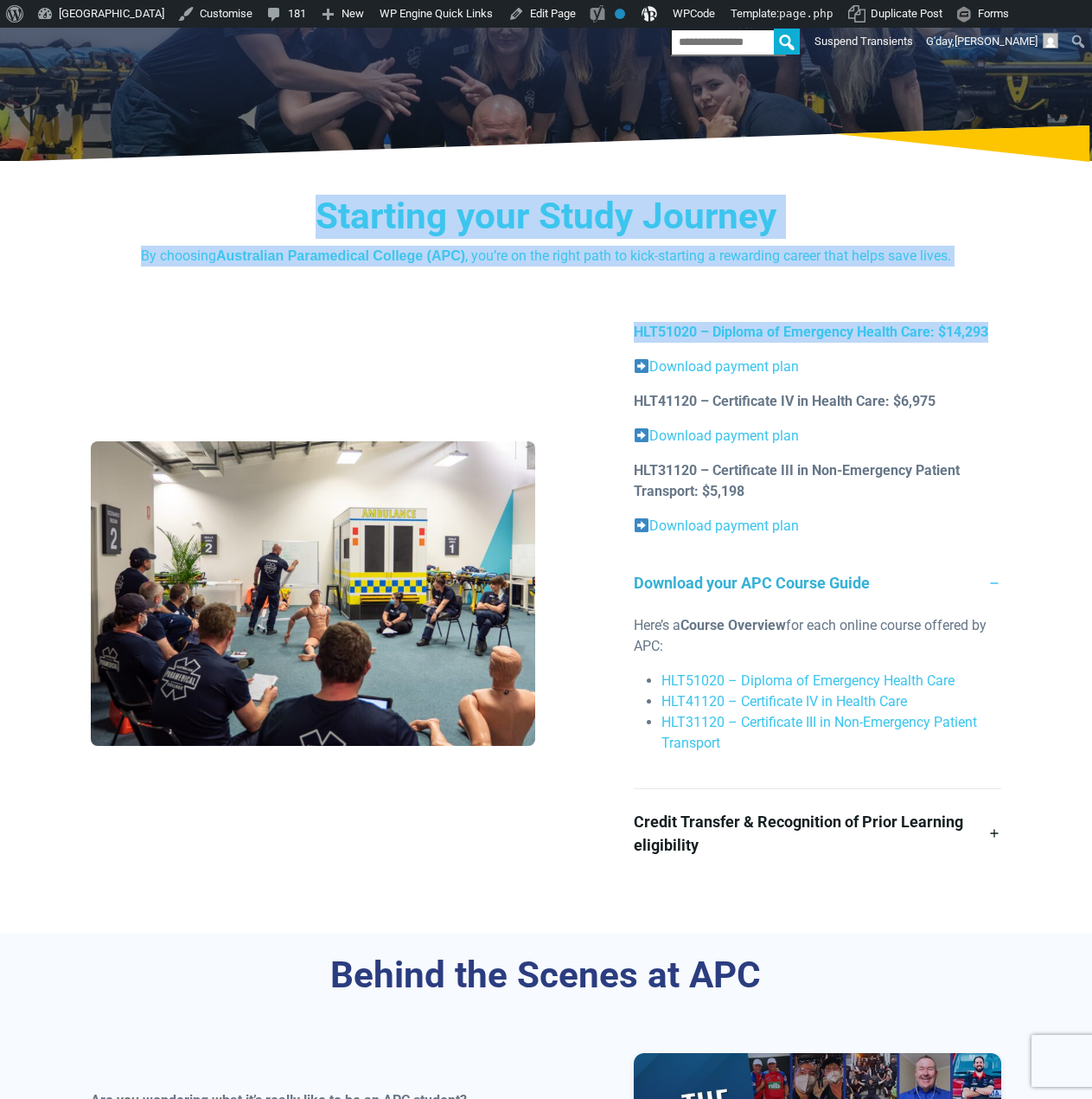
click at [325, 219] on h3 "Starting your Study Journey" at bounding box center [546, 217] width 911 height 45
click at [312, 194] on div "Starting your Study Journey By choosing Australian Paramedical College (APC) , …" at bounding box center [546, 553] width 1092 height 759
drag, startPoint x: 312, startPoint y: 194, endPoint x: 960, endPoint y: 250, distance: 650.4
click at [961, 251] on div "Starting your Study Journey By choosing Australian Paramedical College (APC) , …" at bounding box center [546, 553] width 1092 height 759
click at [960, 250] on p "By choosing Australian Paramedical College (APC) , you’re on the right path to …" at bounding box center [546, 256] width 911 height 20
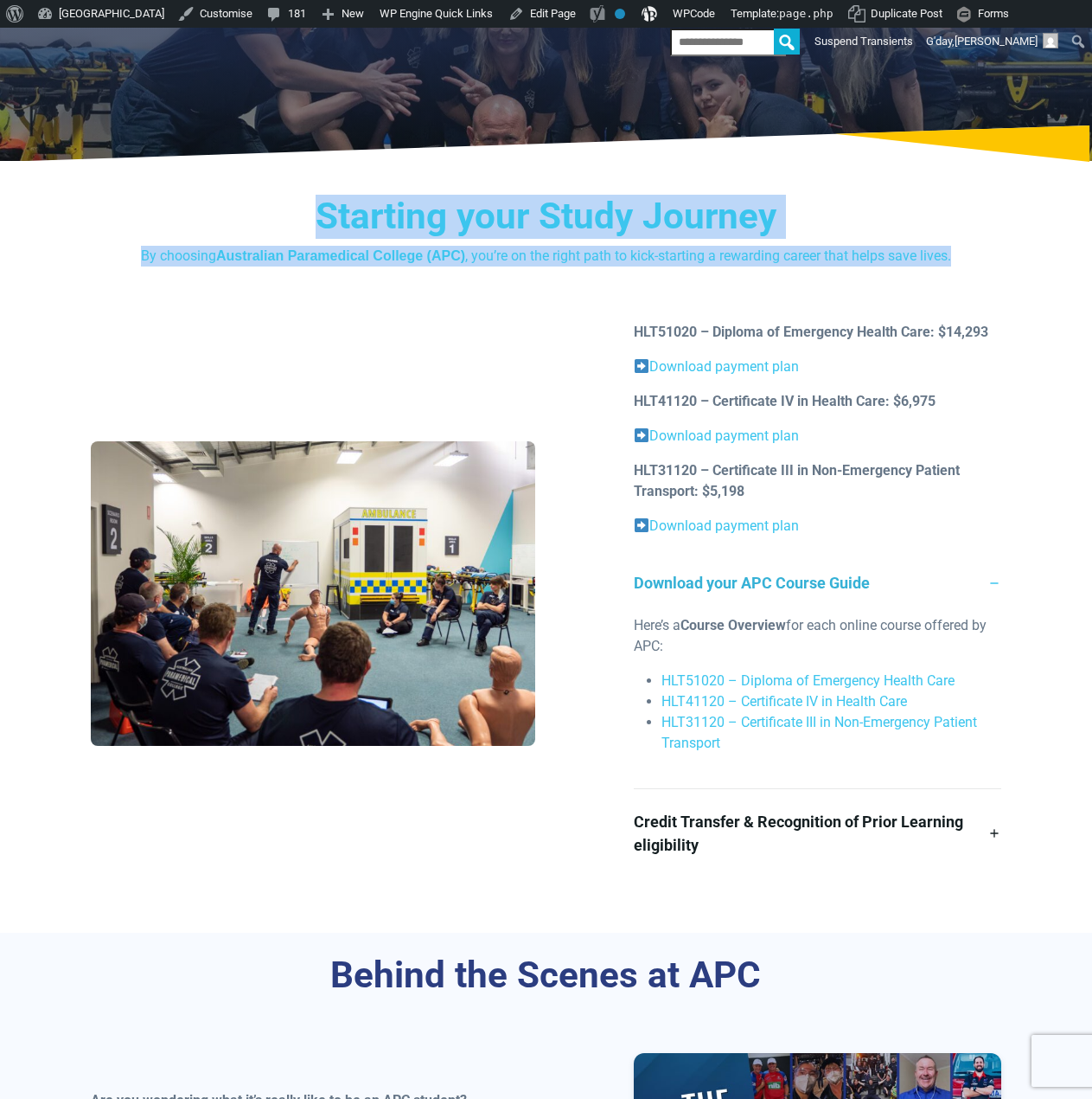
drag, startPoint x: 592, startPoint y: 235, endPoint x: 334, endPoint y: 203, distance: 260.0
click at [334, 203] on h3 "Starting your Study Journey" at bounding box center [546, 217] width 911 height 45
drag, startPoint x: 301, startPoint y: 190, endPoint x: 943, endPoint y: 254, distance: 645.2
click at [943, 254] on div "Starting your Study Journey By choosing Australian Paramedical College (APC) , …" at bounding box center [546, 553] width 1092 height 759
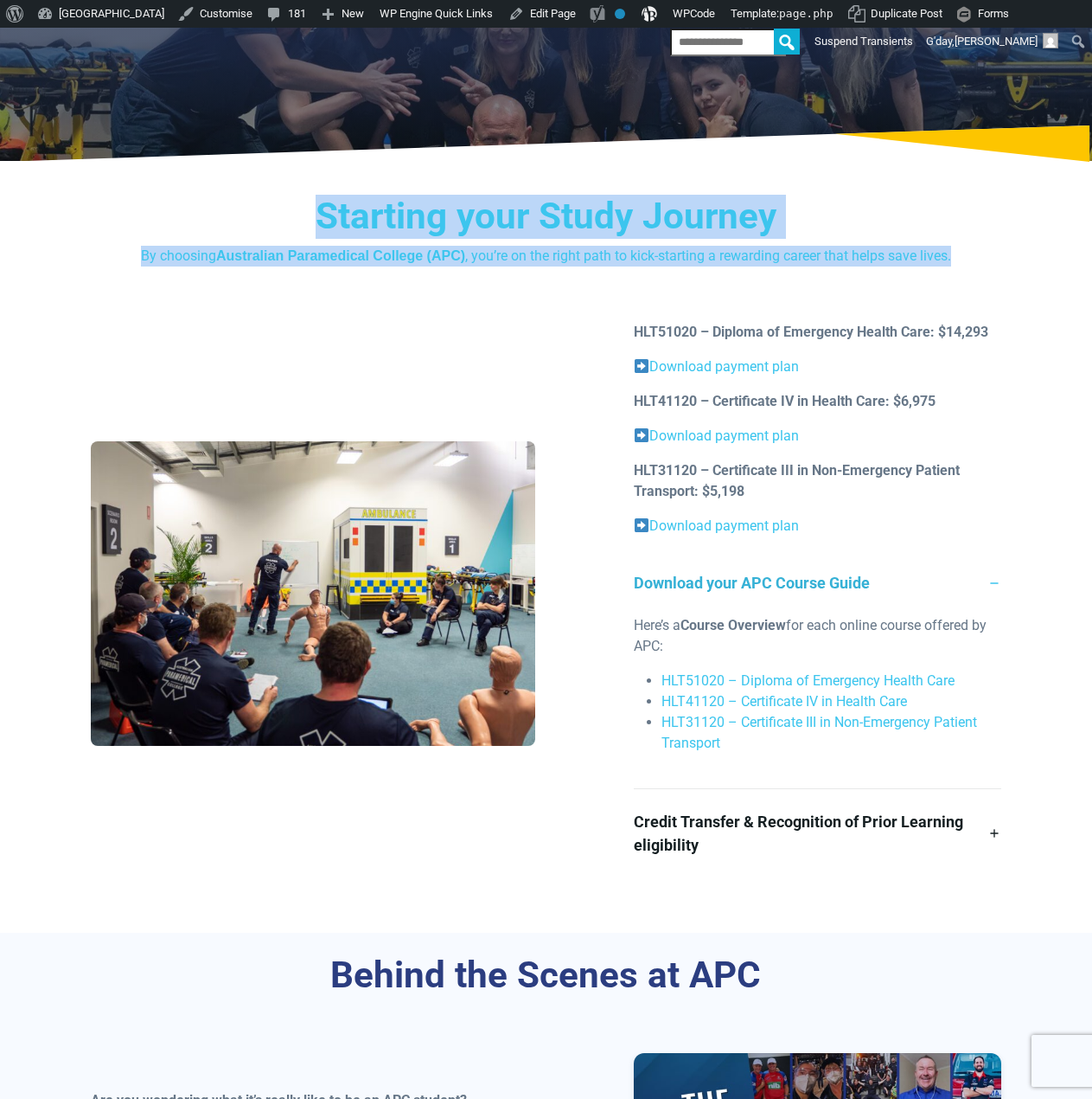
click at [943, 254] on p "By choosing Australian Paramedical College (APC) , you’re on the right path to …" at bounding box center [546, 256] width 911 height 20
drag, startPoint x: 861, startPoint y: 258, endPoint x: 391, endPoint y: 201, distance: 473.4
click at [391, 202] on div "Starting your Study Journey By choosing Australian Paramedical College (APC) , …" at bounding box center [546, 230] width 911 height 72
click at [390, 201] on h3 "Starting your Study Journey" at bounding box center [546, 217] width 911 height 45
drag, startPoint x: 546, startPoint y: 223, endPoint x: 935, endPoint y: 258, distance: 390.6
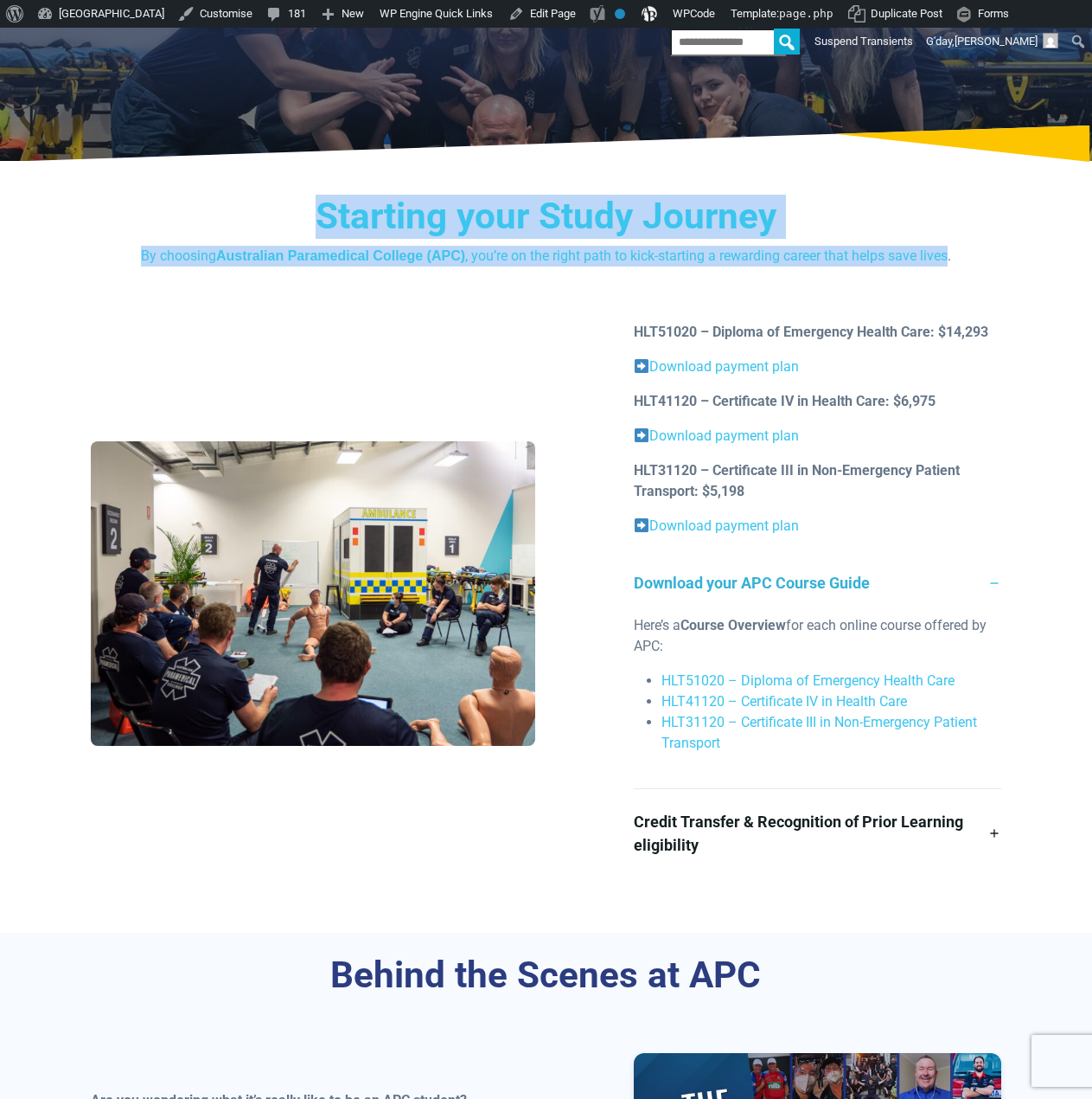
click at [935, 258] on div "Starting your Study Journey By choosing Australian Paramedical College (APC) , …" at bounding box center [546, 230] width 911 height 72
click at [935, 258] on p "By choosing Australian Paramedical College (APC) , you’re on the right path to …" at bounding box center [546, 256] width 911 height 20
drag, startPoint x: 333, startPoint y: 253, endPoint x: 346, endPoint y: 212, distance: 43.0
click at [313, 191] on div "Starting your Study Journey By choosing Australian Paramedical College (APC) , …" at bounding box center [546, 553] width 1092 height 759
click at [369, 226] on h3 "Starting your Study Journey" at bounding box center [546, 217] width 911 height 45
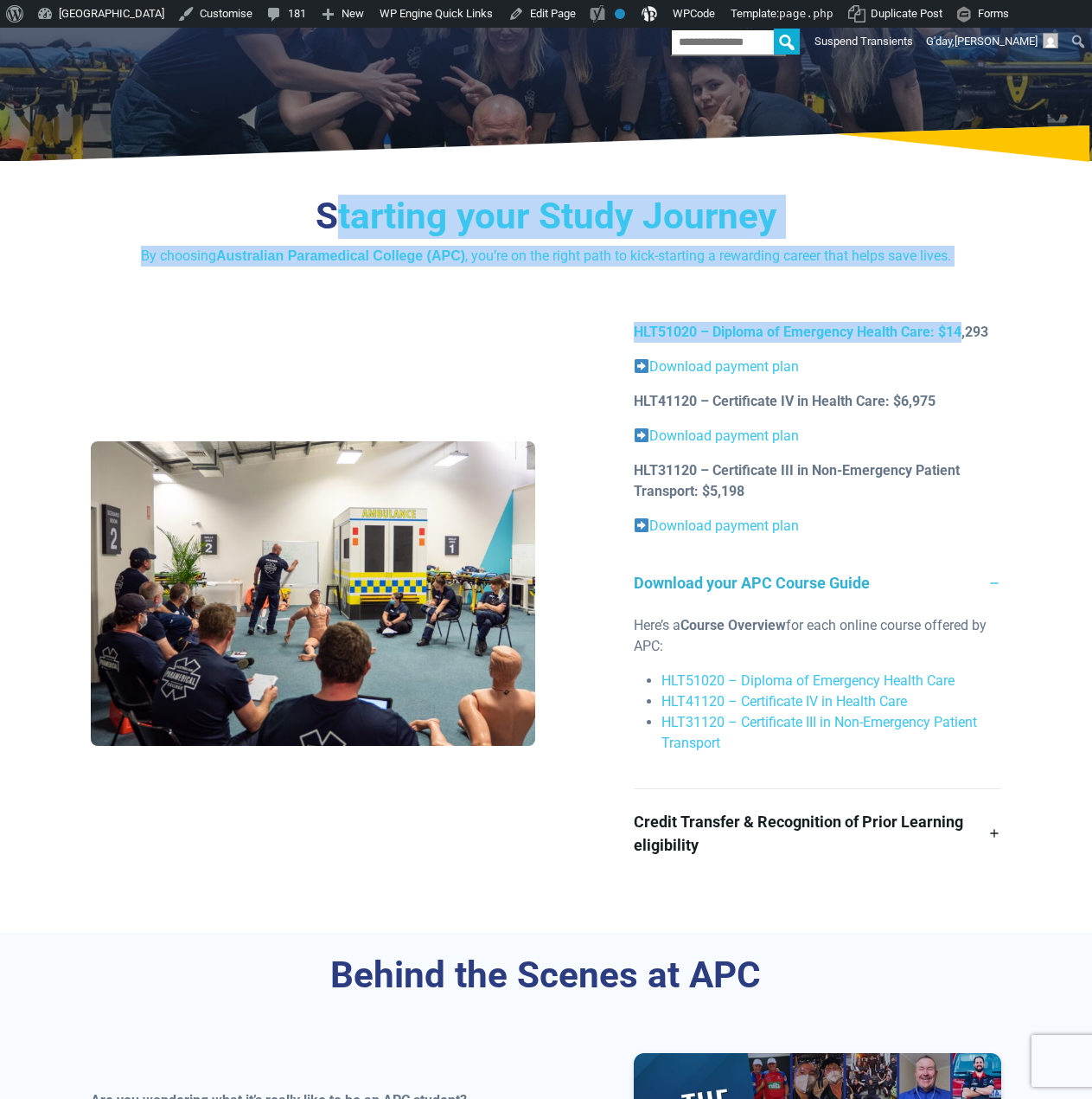
drag, startPoint x: 334, startPoint y: 203, endPoint x: 961, endPoint y: 271, distance: 630.7
click at [961, 271] on div "Starting your Study Journey By choosing Australian Paramedical College (APC) , …" at bounding box center [546, 553] width 1092 height 759
click at [952, 258] on p "By choosing Australian Paramedical College (APC) , you’re on the right path to …" at bounding box center [546, 256] width 911 height 20
drag, startPoint x: 957, startPoint y: 263, endPoint x: 319, endPoint y: 209, distance: 640.3
click at [310, 195] on div "Starting your Study Journey By choosing Australian Paramedical College (APC) , …" at bounding box center [546, 230] width 911 height 72
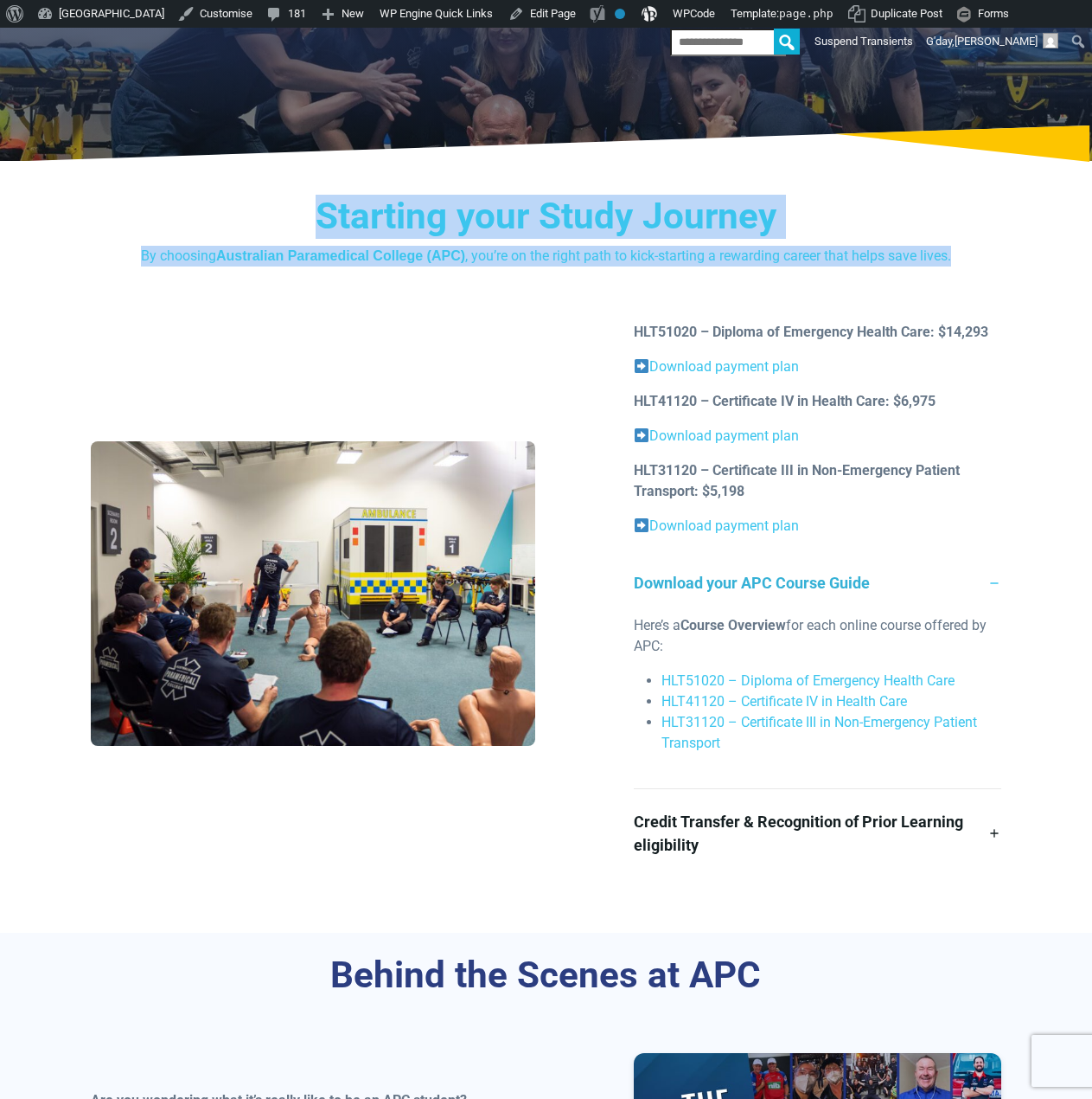
click at [319, 209] on h3 "Starting your Study Journey" at bounding box center [546, 217] width 911 height 45
drag, startPoint x: 309, startPoint y: 200, endPoint x: 923, endPoint y: 266, distance: 617.5
click at [923, 266] on div "Starting your Study Journey By choosing Australian Paramedical College (APC) , …" at bounding box center [546, 230] width 911 height 72
click at [923, 265] on p "By choosing Australian Paramedical College (APC) , you’re on the right path to …" at bounding box center [546, 256] width 911 height 20
drag, startPoint x: 343, startPoint y: 197, endPoint x: 881, endPoint y: 285, distance: 545.1
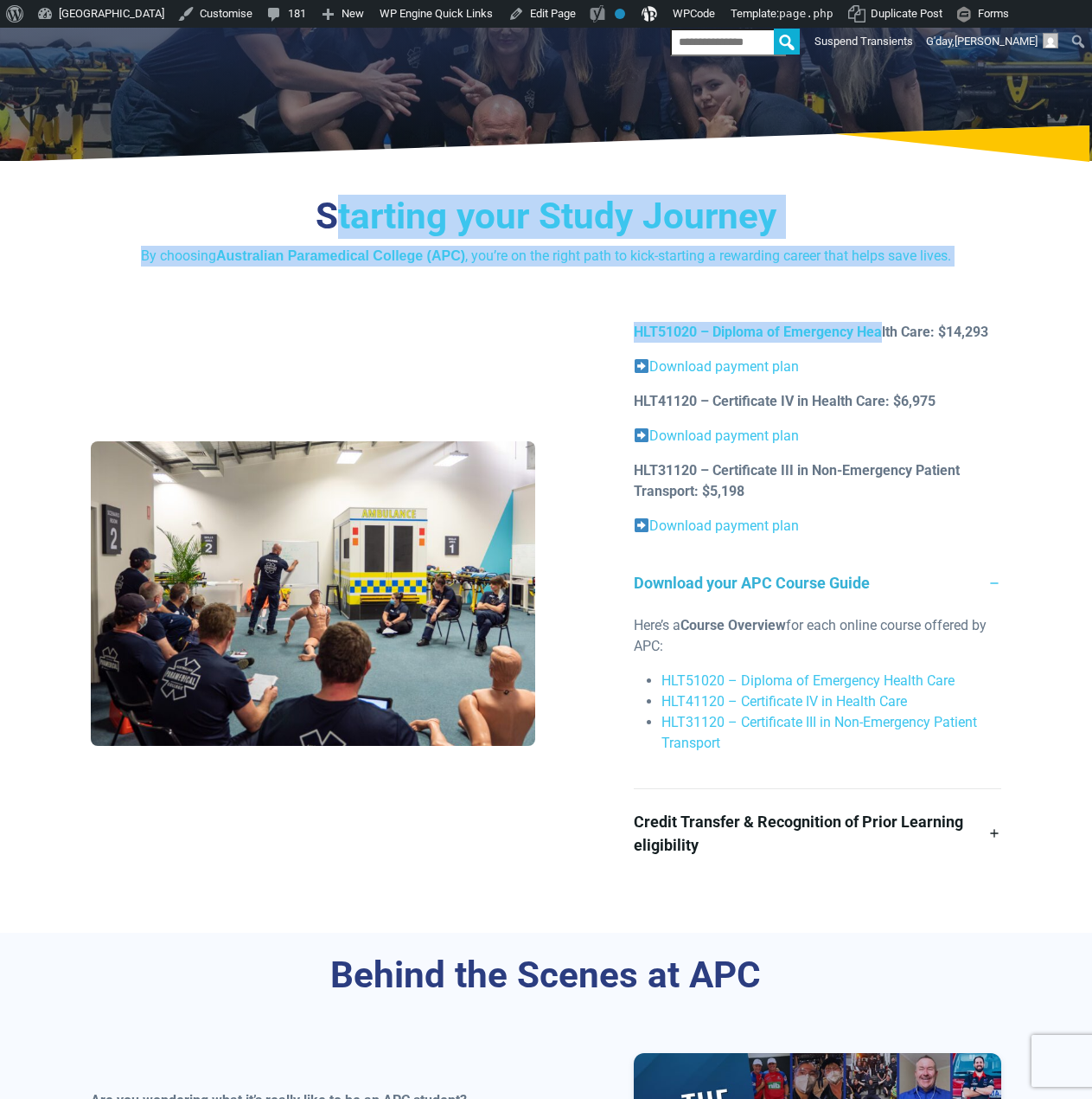
click at [881, 285] on div "Starting your Study Journey By choosing Australian Paramedical College (APC) , …" at bounding box center [546, 553] width 1092 height 759
drag, startPoint x: 978, startPoint y: 338, endPoint x: 351, endPoint y: 190, distance: 644.2
click at [351, 190] on div "Starting your Study Journey By choosing Australian Paramedical College (APC) , …" at bounding box center [546, 553] width 1092 height 759
click at [349, 189] on div "Starting your Study Journey By choosing Australian Paramedical College (APC) , …" at bounding box center [546, 553] width 1092 height 759
drag
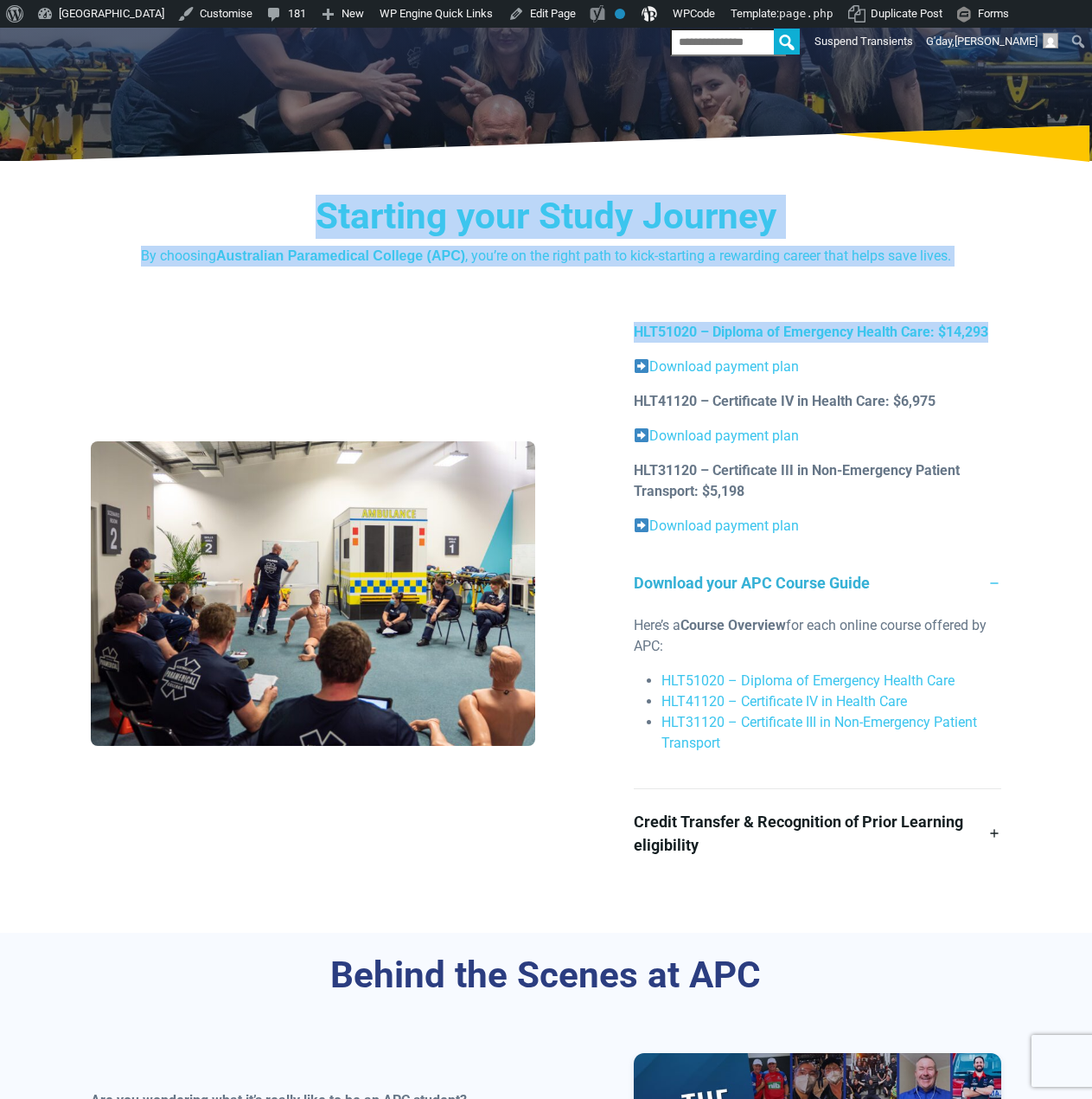
click at [994, 322] on div "Starting your Study Journey By choosing Australian Paramedical College (APC) , …" at bounding box center [546, 553] width 1092 height 759
click at [994, 322] on p "HLT51020 – Diploma of Emergency Health Care: $14,293" at bounding box center [818, 332] width 368 height 20
click at [318, 188] on div "Starting your Study Journey By choosing Australian Paramedical College (APC) , …" at bounding box center [546, 553] width 1092 height 759
click at [321, 188] on div "Starting your Study Journey By choosing Australian Paramedical College (APC) , …" at bounding box center [546, 553] width 1092 height 759
click at [1011, 332] on div "Starting your Study Journey By choosing Australian Paramedical College (APC) , …" at bounding box center [546, 553] width 1092 height 759
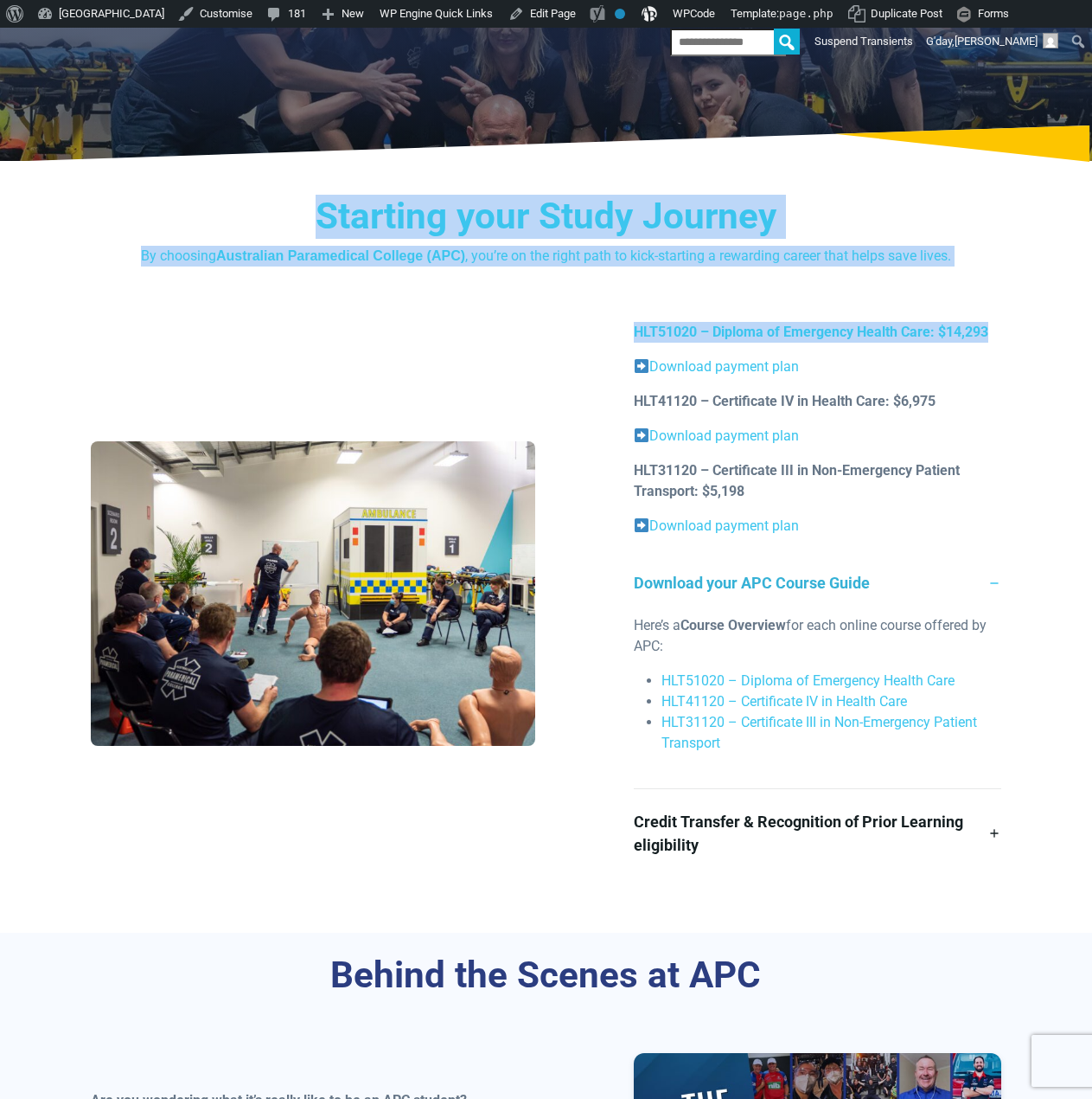
click at [1011, 332] on div "HLT51020 – Diploma of Emergency Health Care: $14,293 Download payment plan HLT4…" at bounding box center [818, 599] width 388 height 556
click at [344, 184] on div "Starting your Study Journey By choosing Australian Paramedical College (APC) , …" at bounding box center [546, 553] width 1092 height 759
click at [666, 233] on h3 "Starting your Study Journey" at bounding box center [546, 217] width 911 height 45
click at [956, 337] on div "Starting your Study Journey By choosing Australian Paramedical College (APC) , …" at bounding box center [546, 553] width 1092 height 759
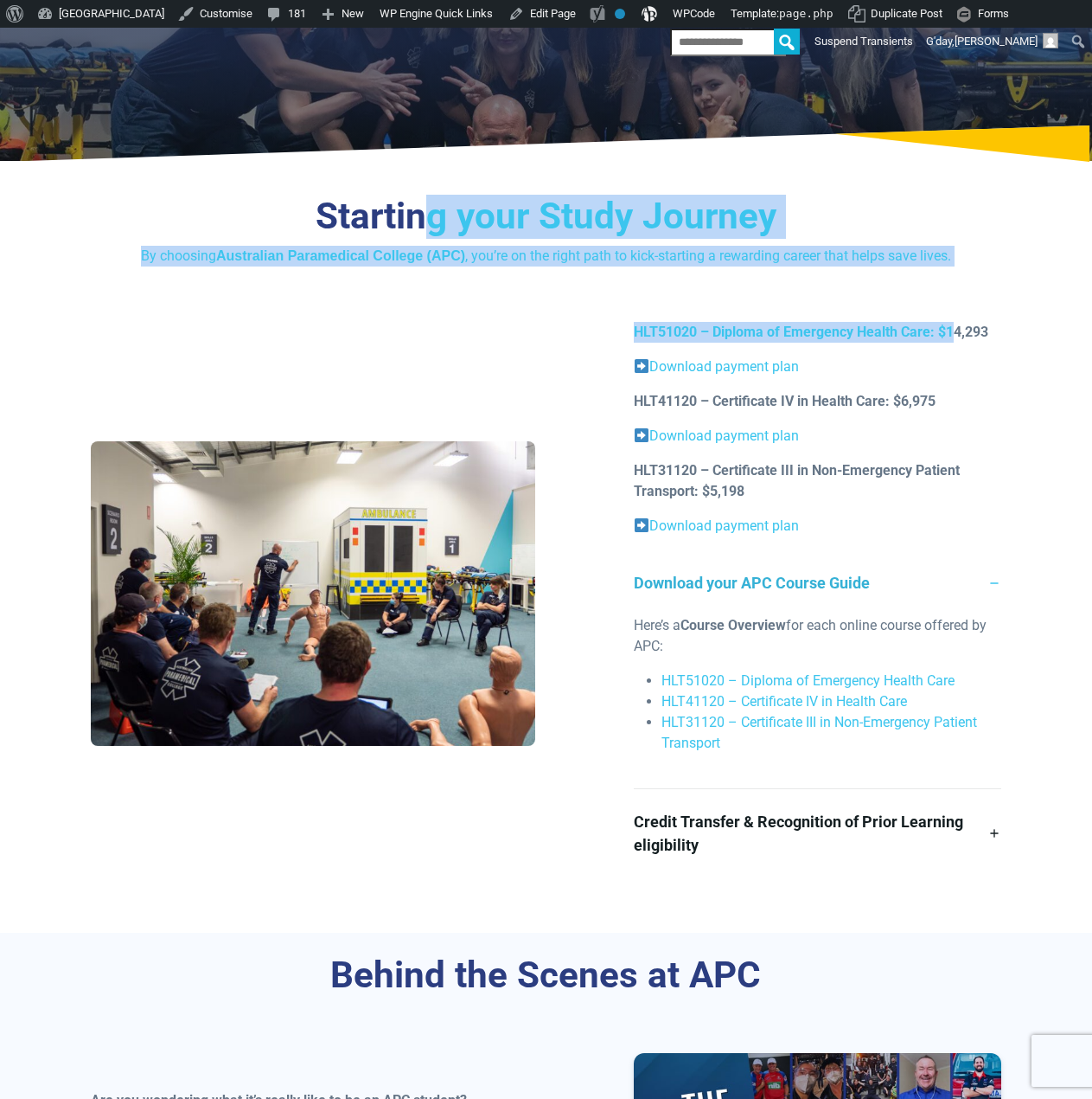
click at [813, 229] on h3 "Starting your Study Journey" at bounding box center [546, 217] width 911 height 45
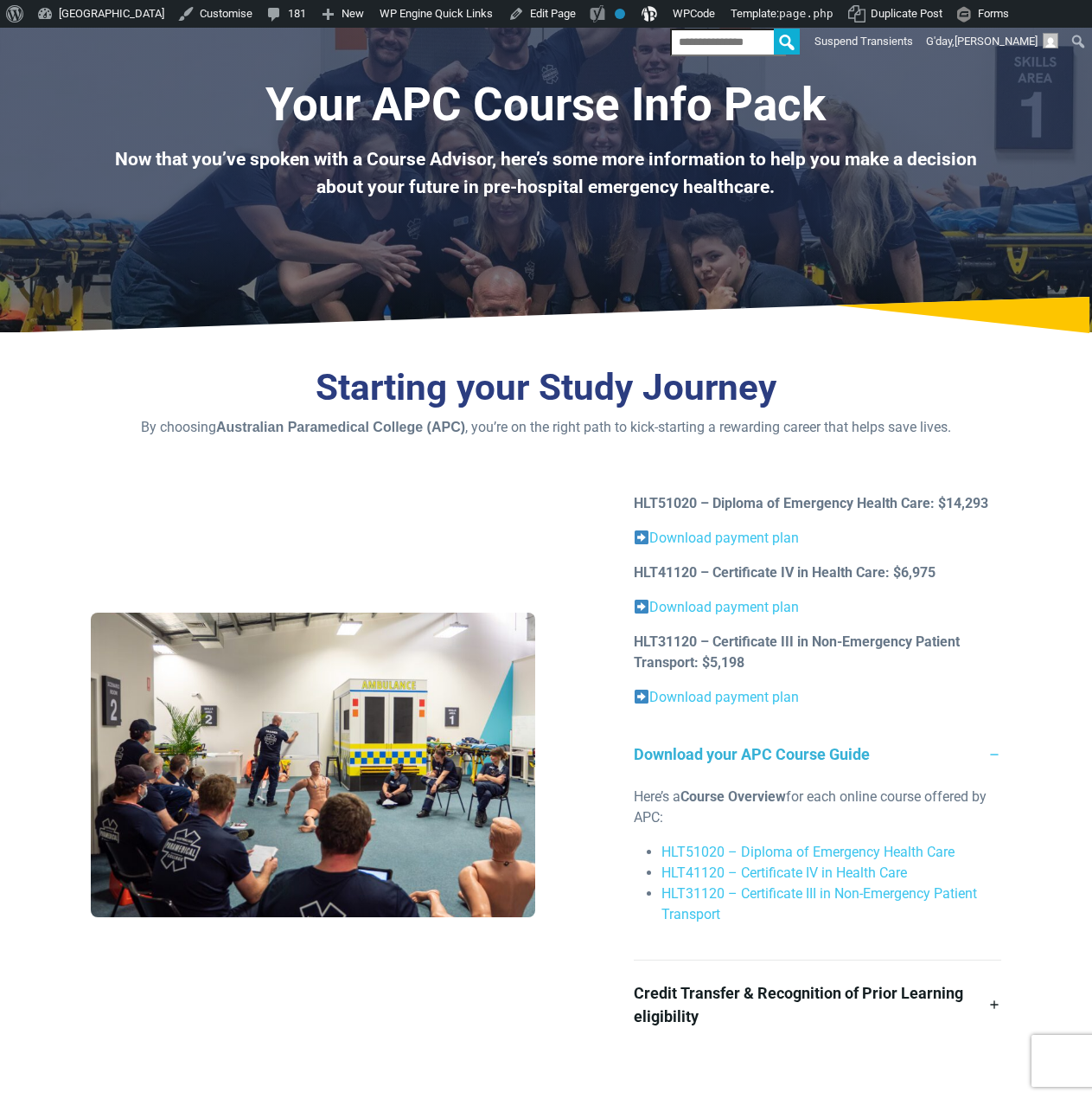
scroll to position [86, 0]
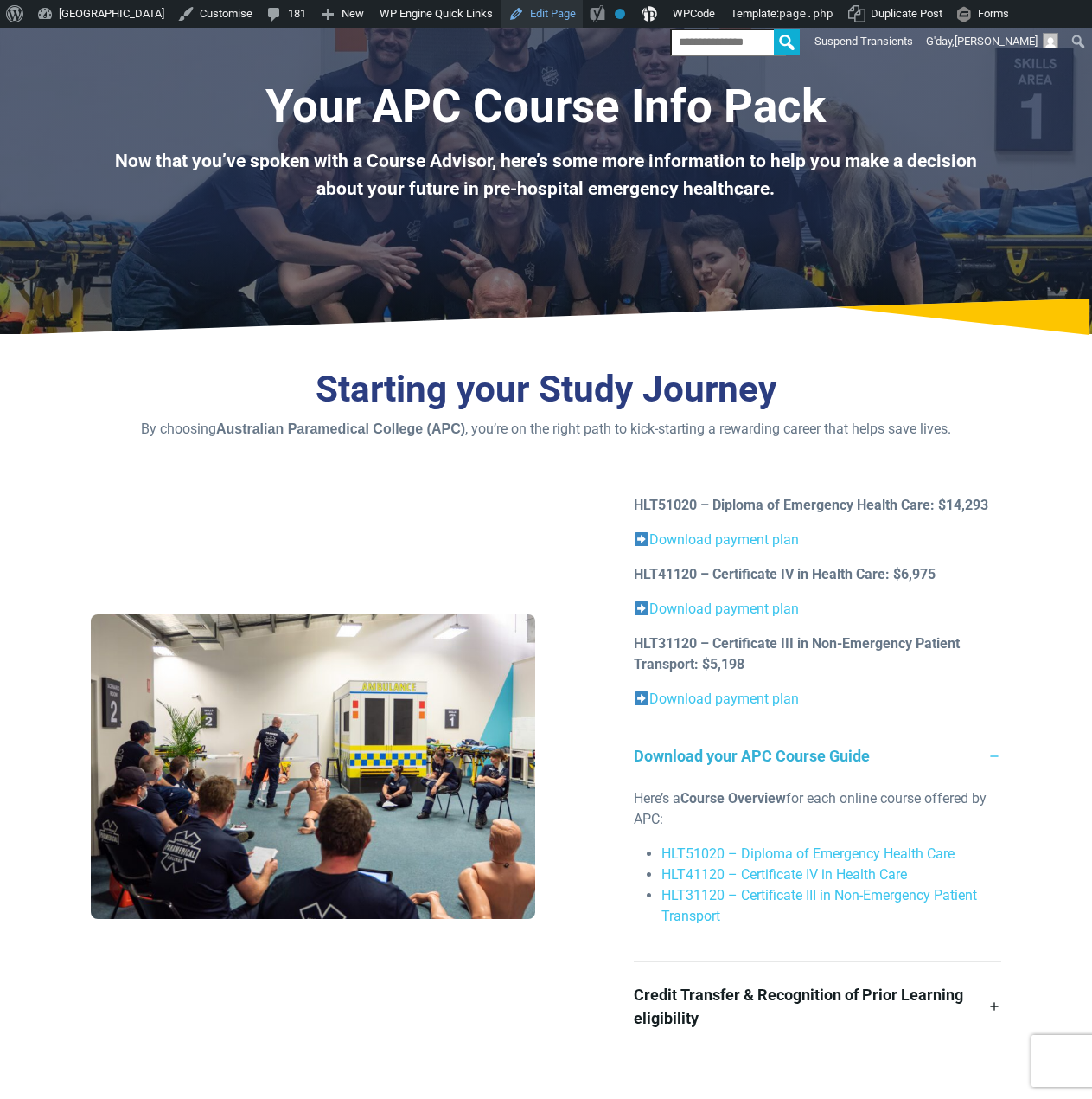
click at [583, 15] on link "Edit Page" at bounding box center [542, 14] width 82 height 28
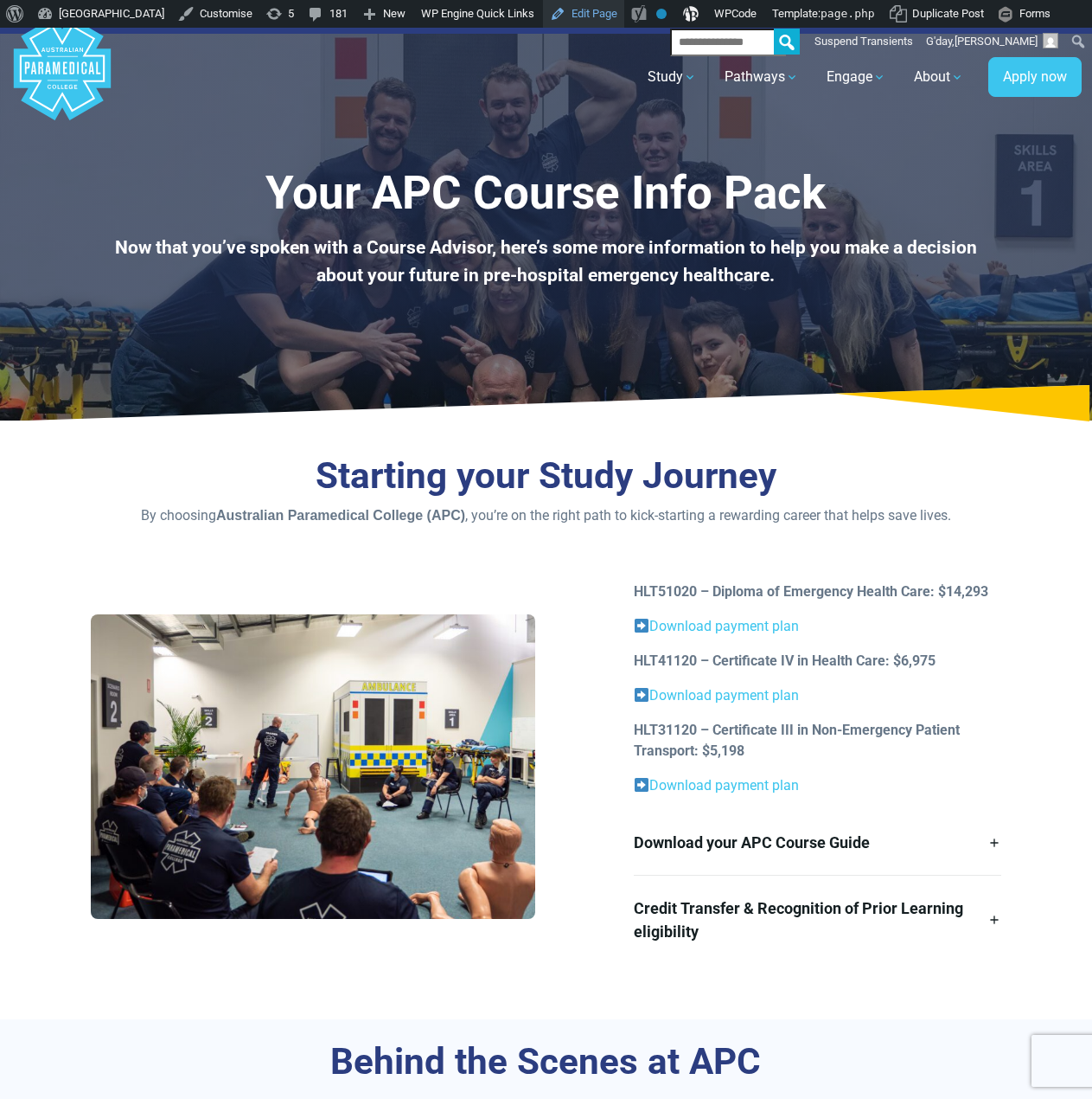
click at [623, 14] on link "Edit Page" at bounding box center [584, 14] width 82 height 28
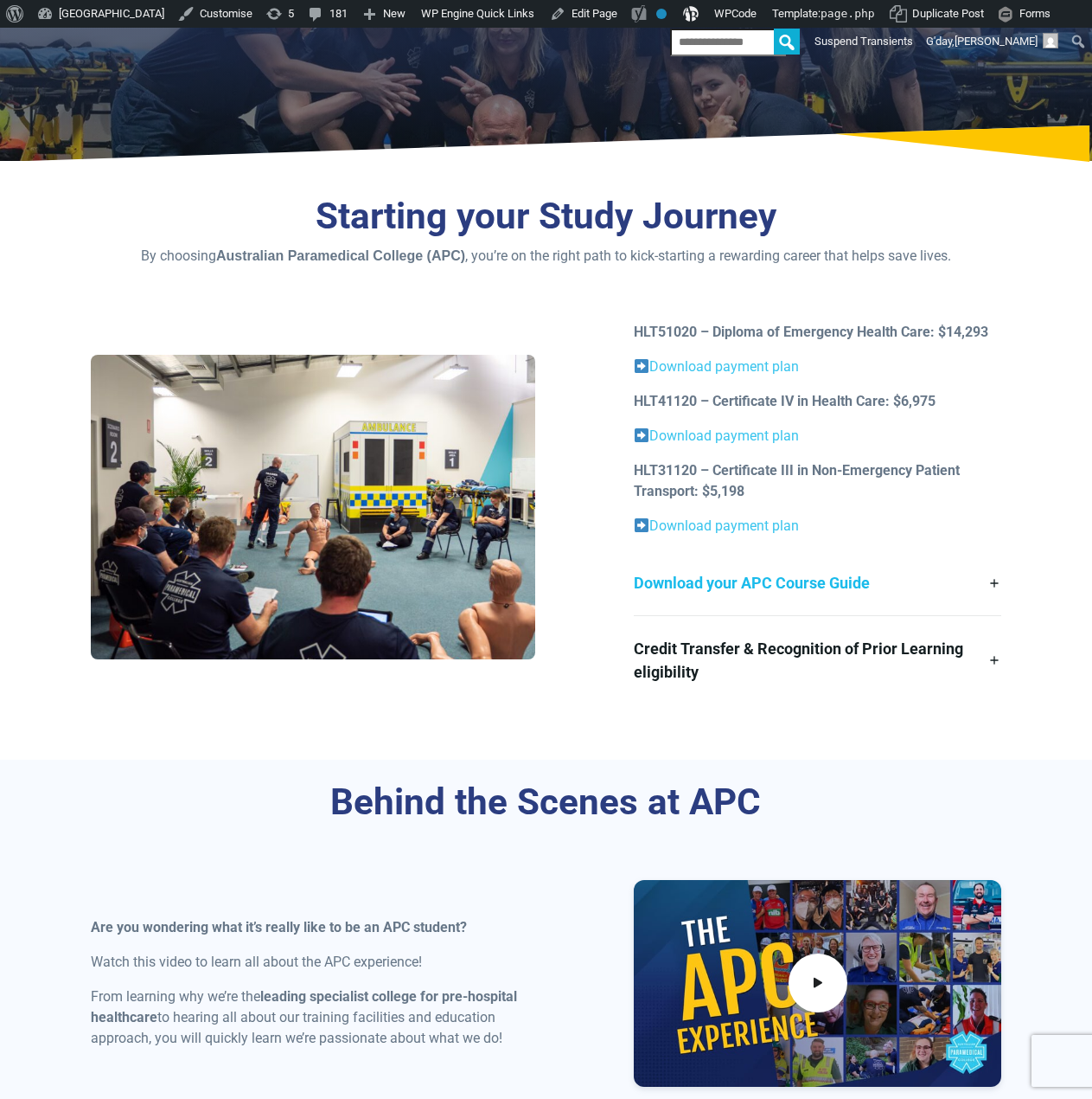
scroll to position [259, 0]
click at [789, 581] on link "Download your APC Course Guide" at bounding box center [818, 582] width 368 height 65
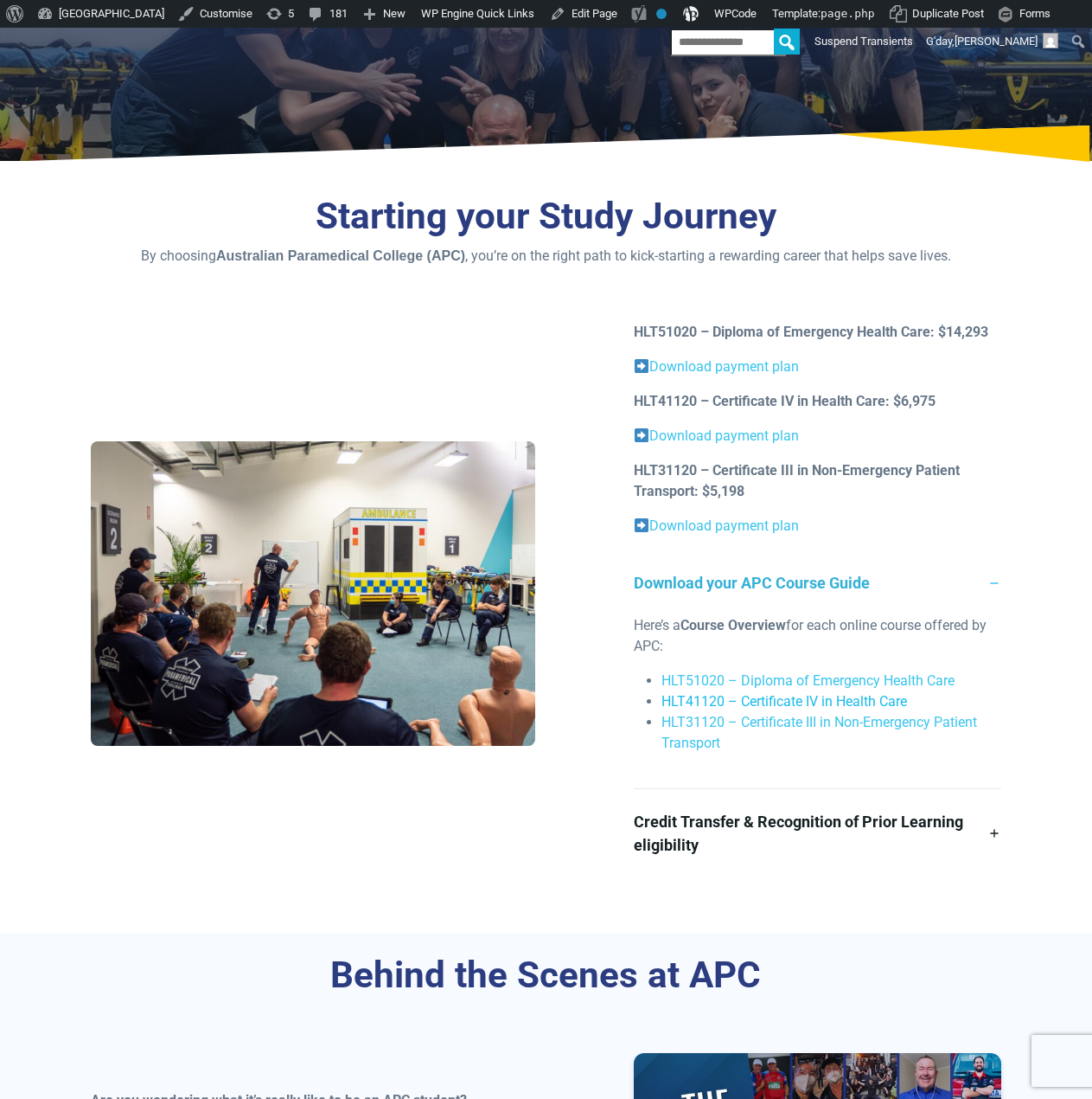
click at [783, 703] on link "HLT41120 – Certificate IV in Health Care" at bounding box center [785, 701] width 246 height 17
click at [784, 723] on link "HLT31120 – Certificate III in Non-Emergency Patient Transport" at bounding box center [820, 732] width 316 height 37
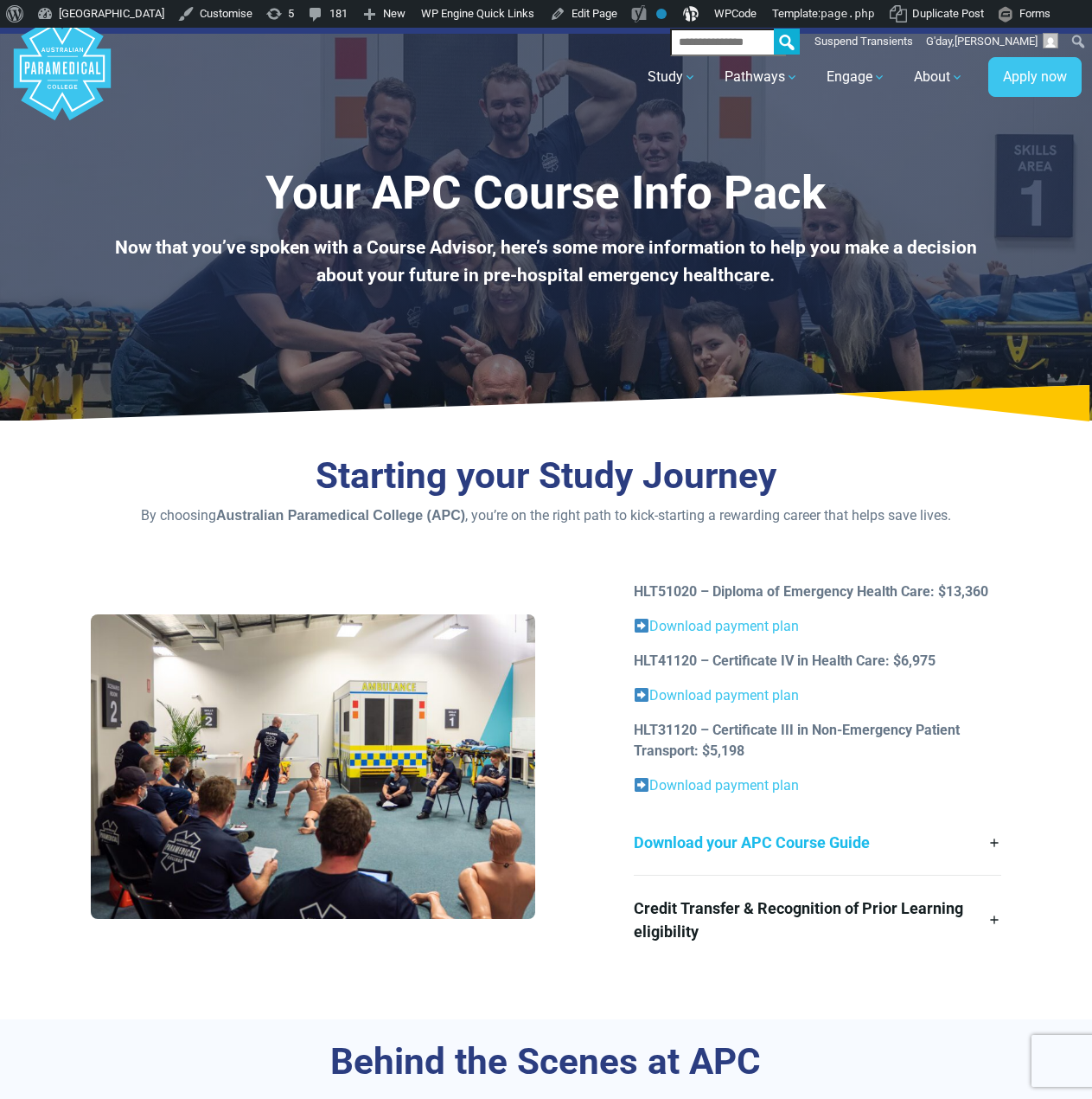
click at [839, 846] on link "Download your APC Course Guide" at bounding box center [818, 843] width 368 height 65
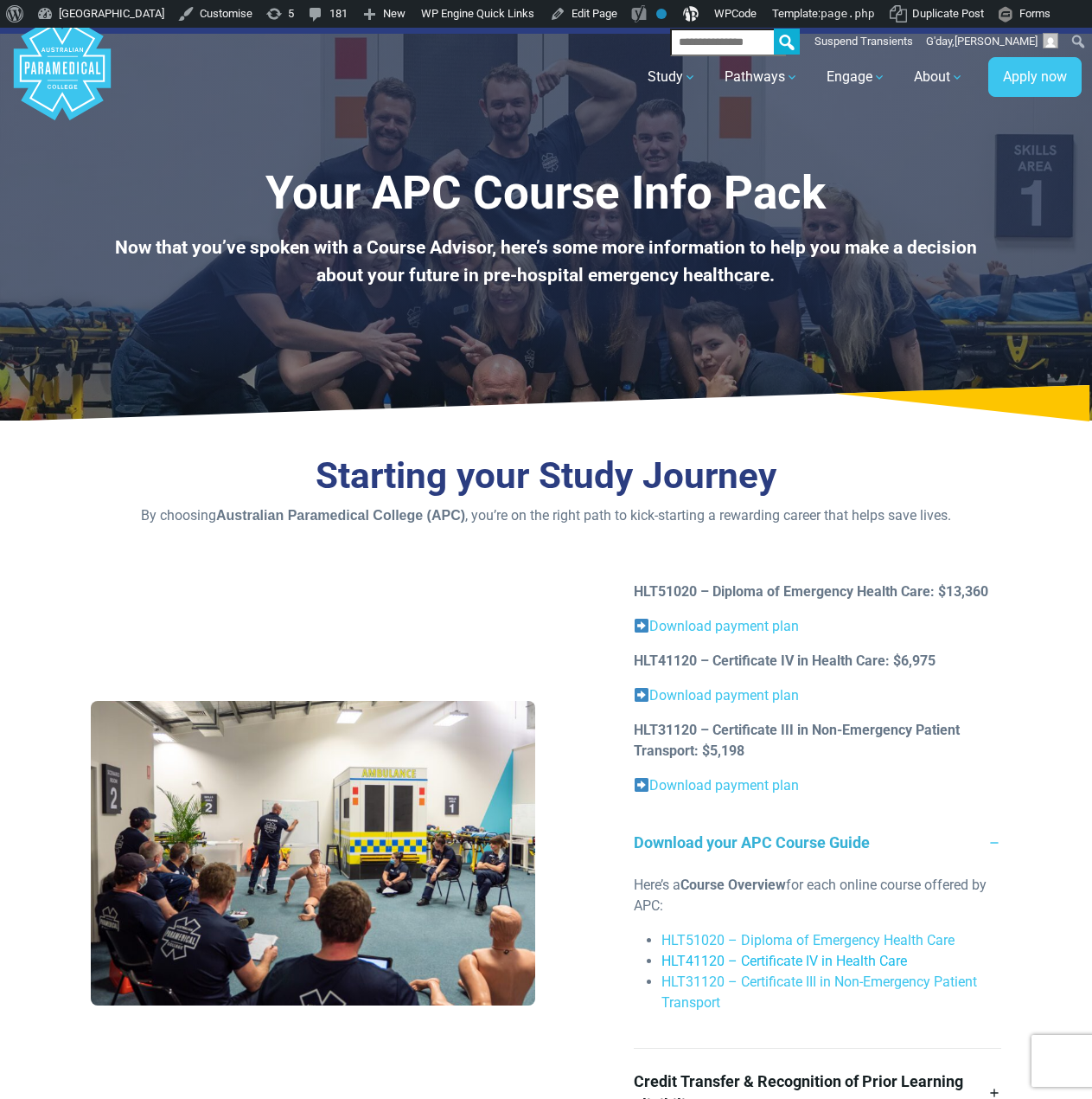
click at [799, 957] on link "HLT41120 – Certificate IV in Health Care" at bounding box center [785, 961] width 246 height 17
click at [862, 981] on link "HLT31120 – Certificate III in Non-Emergency Patient Transport" at bounding box center [820, 992] width 316 height 37
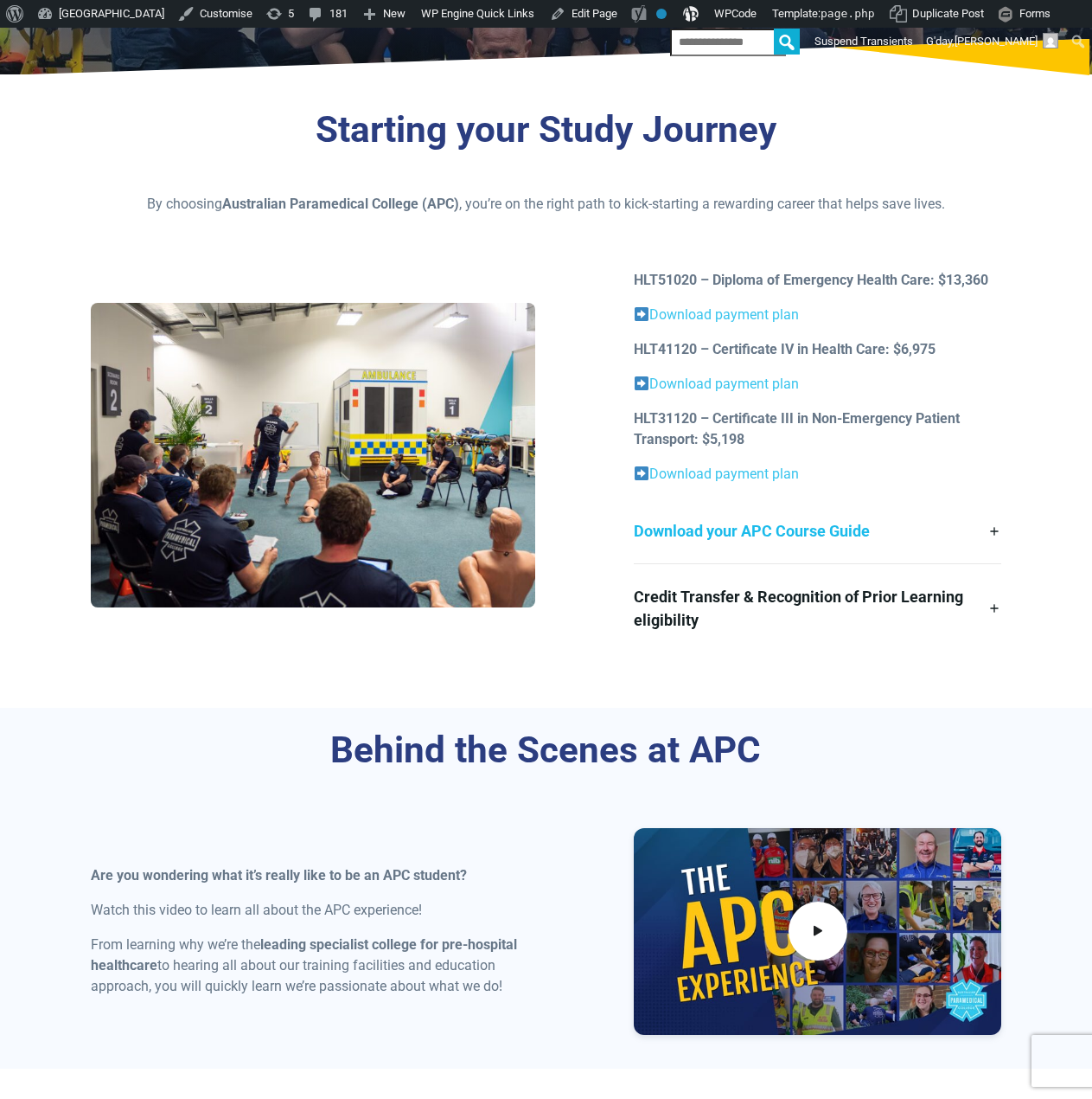
click at [774, 535] on link "Download your APC Course Guide" at bounding box center [818, 530] width 368 height 65
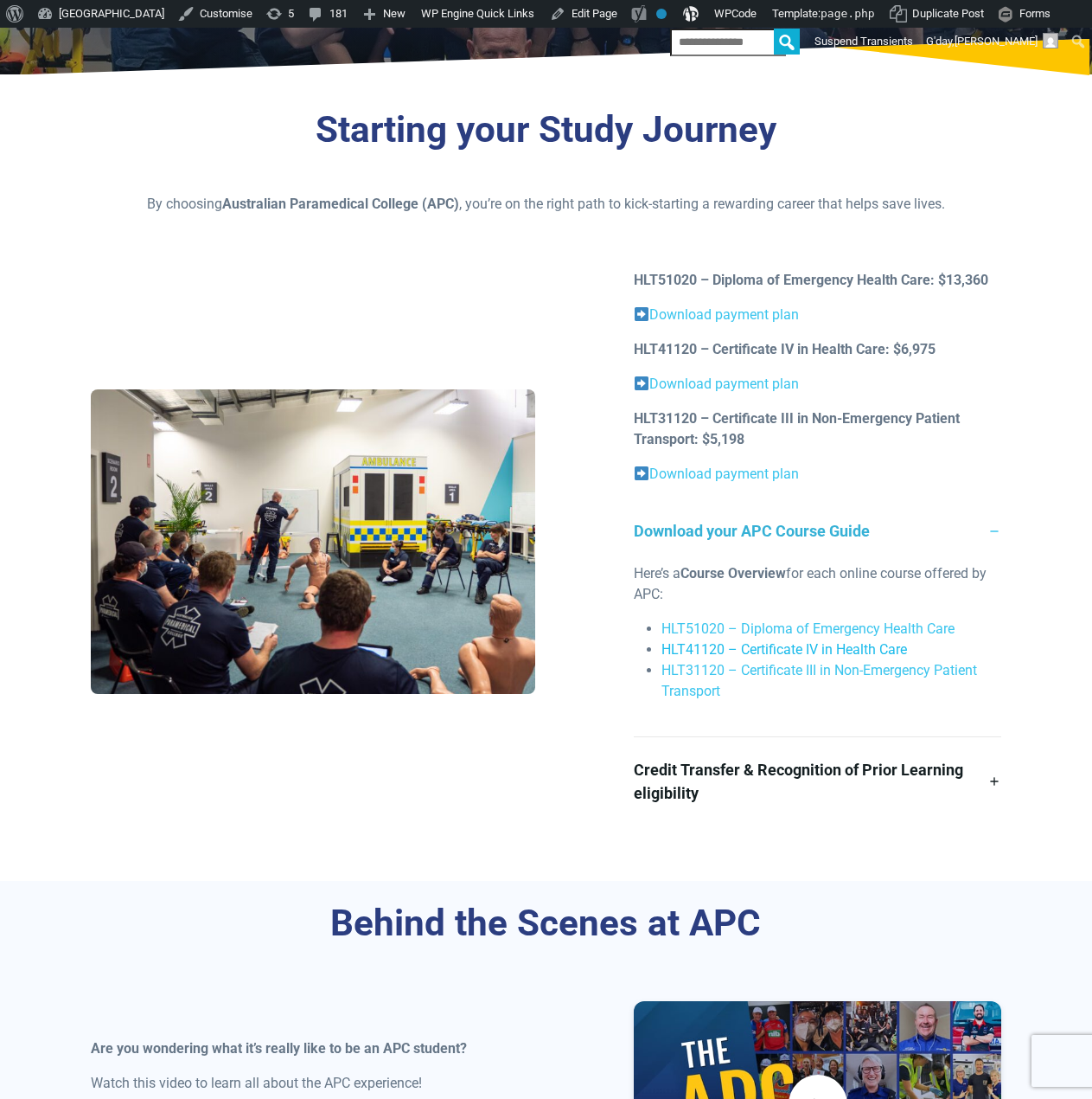
click at [779, 650] on link "HLT41120 – Certificate IV in Health Care" at bounding box center [785, 649] width 246 height 17
click at [851, 668] on link "HLT31120 – Certificate III in Non-Emergency Patient Transport" at bounding box center [820, 681] width 316 height 37
